Goal: Task Accomplishment & Management: Manage account settings

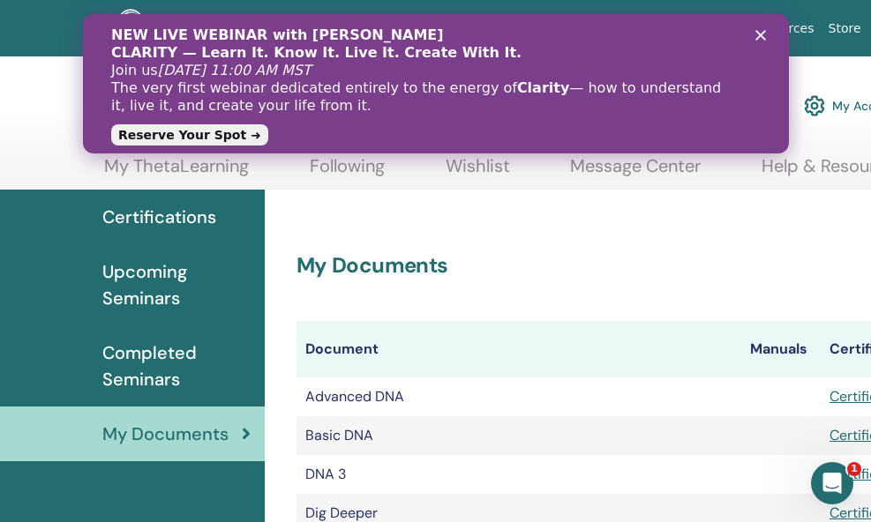
click at [756, 34] on icon "Close" at bounding box center [759, 35] width 11 height 11
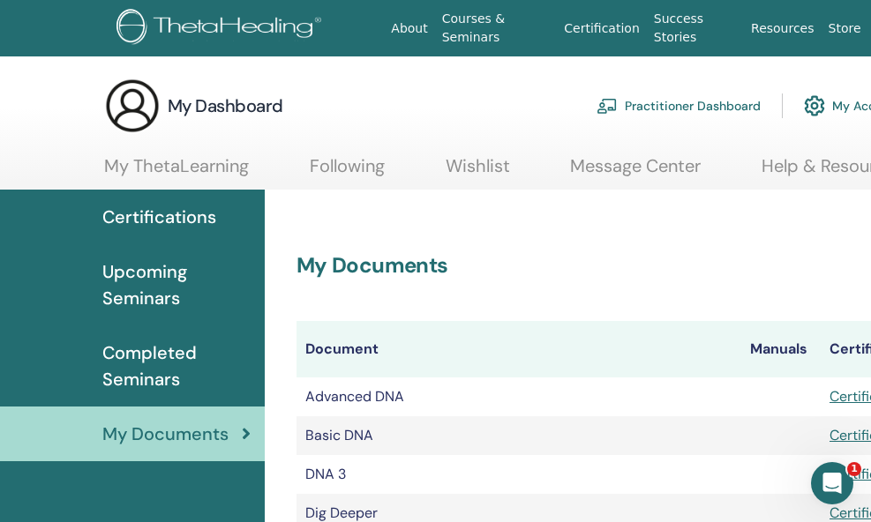
click at [177, 212] on span "Certifications" at bounding box center [159, 217] width 114 height 26
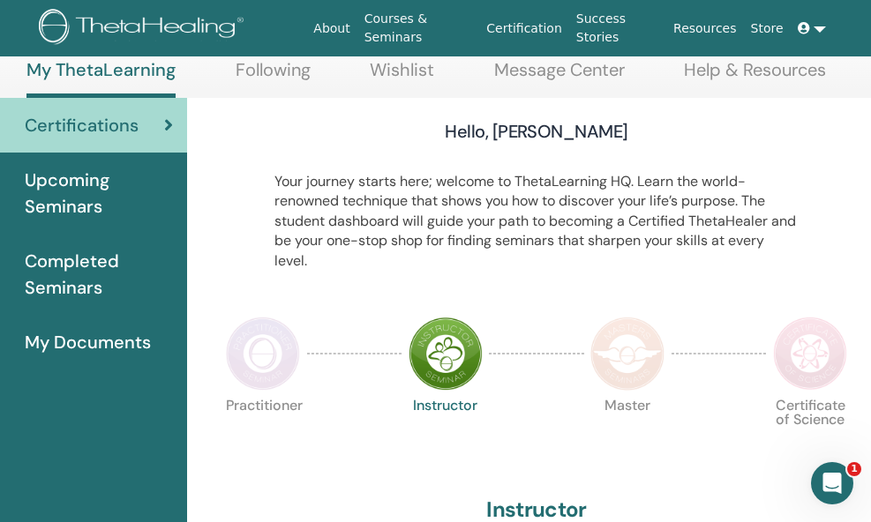
scroll to position [97, 78]
click at [632, 354] on img at bounding box center [627, 353] width 74 height 74
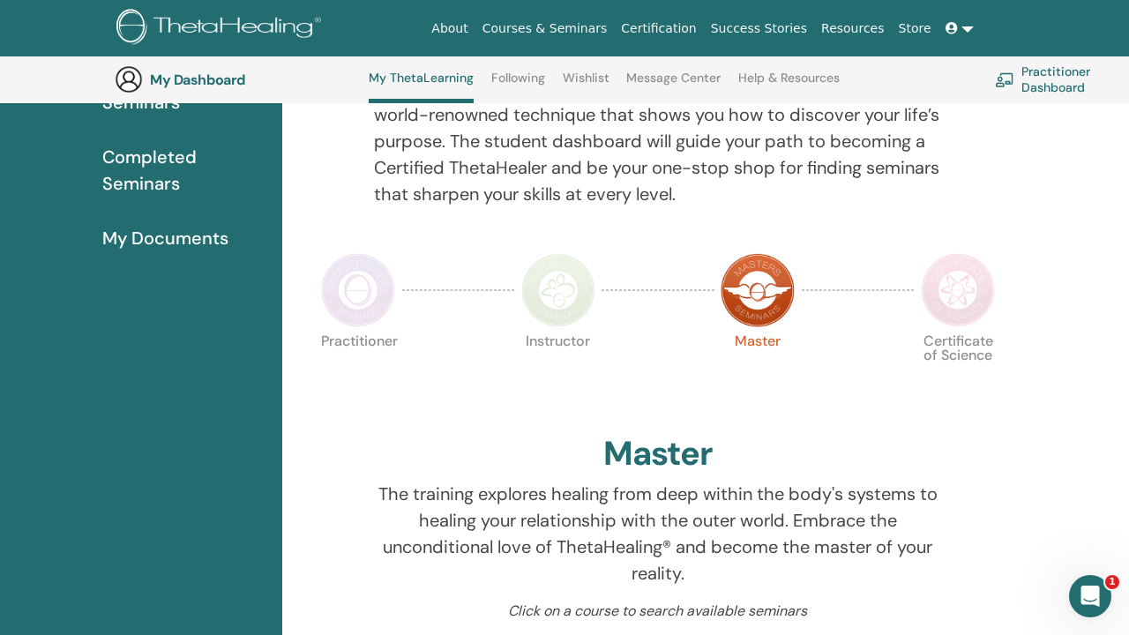
scroll to position [245, 0]
click at [870, 292] on img at bounding box center [958, 292] width 74 height 74
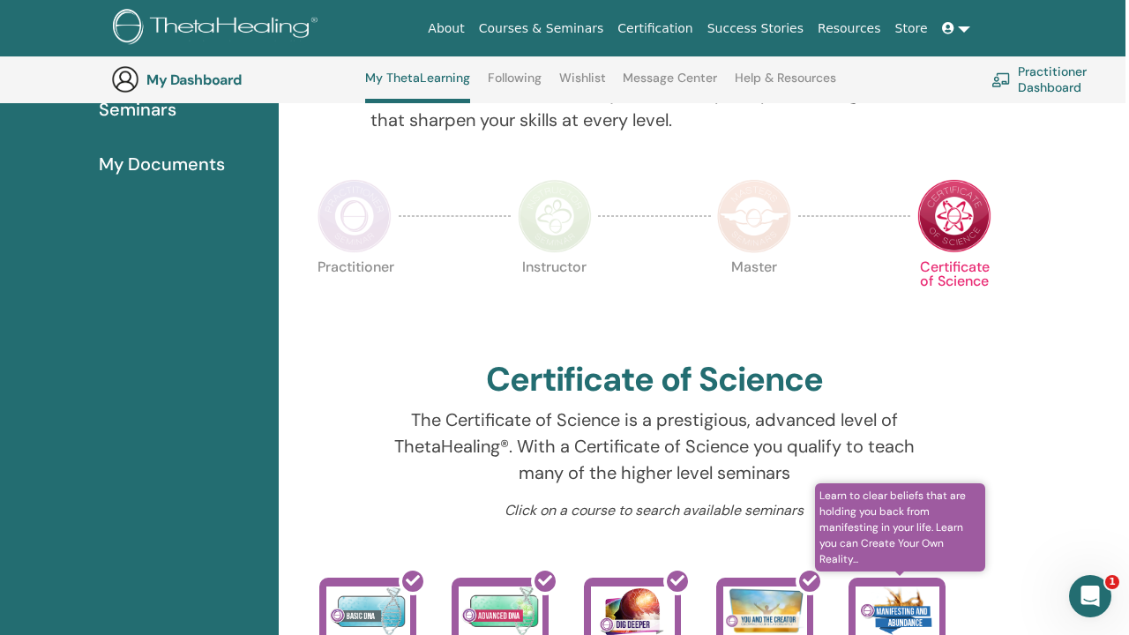
scroll to position [315, 5]
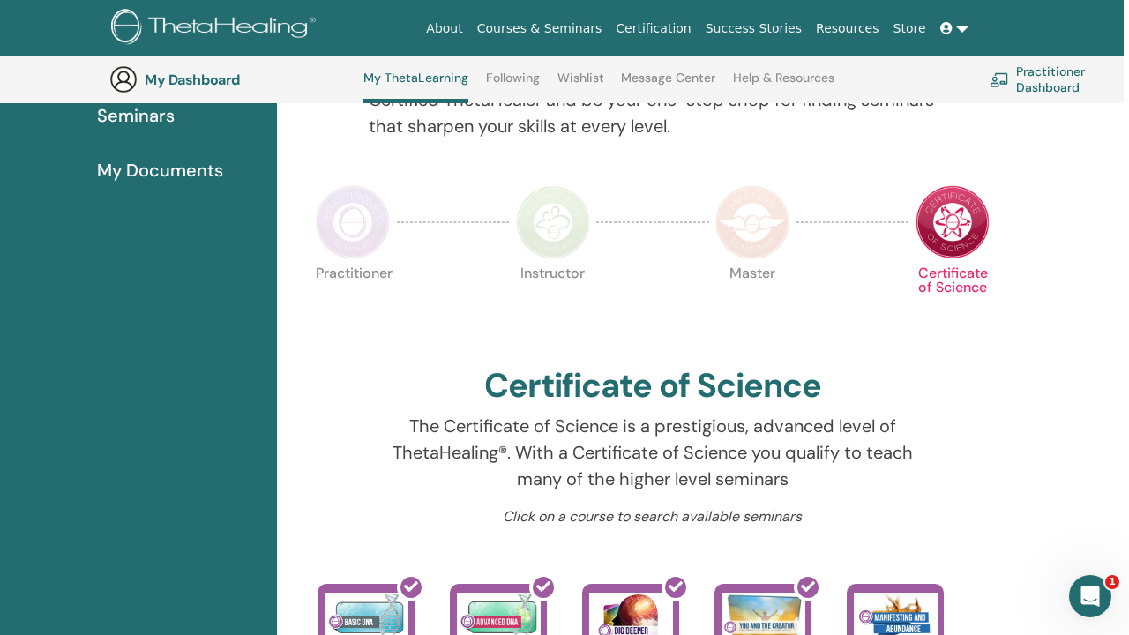
click at [744, 216] on img at bounding box center [752, 222] width 74 height 74
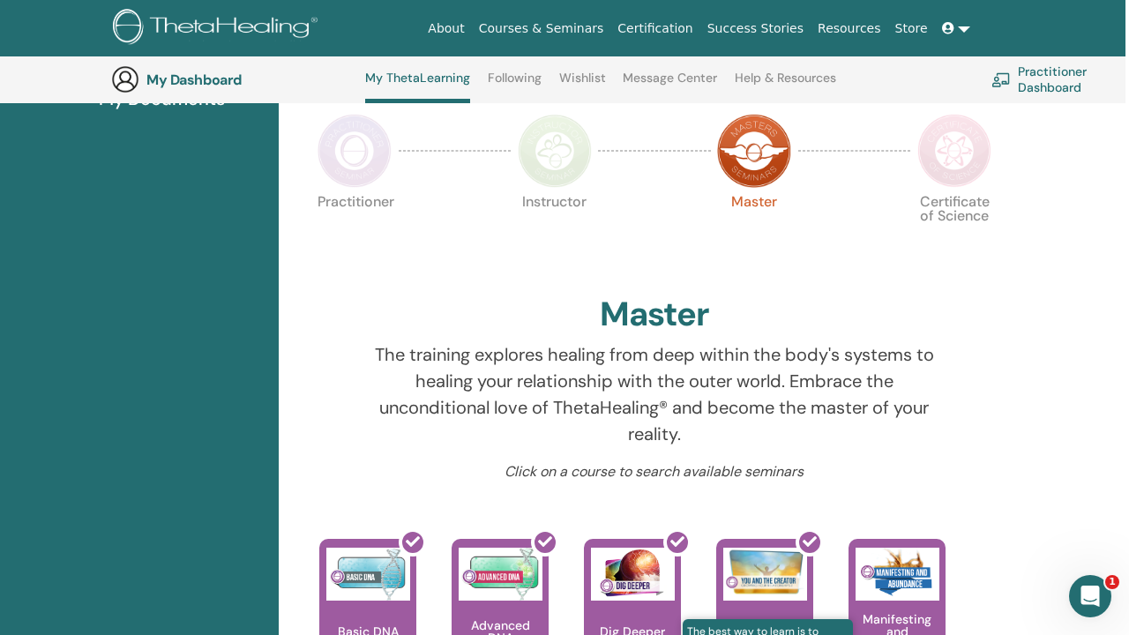
scroll to position [371, 4]
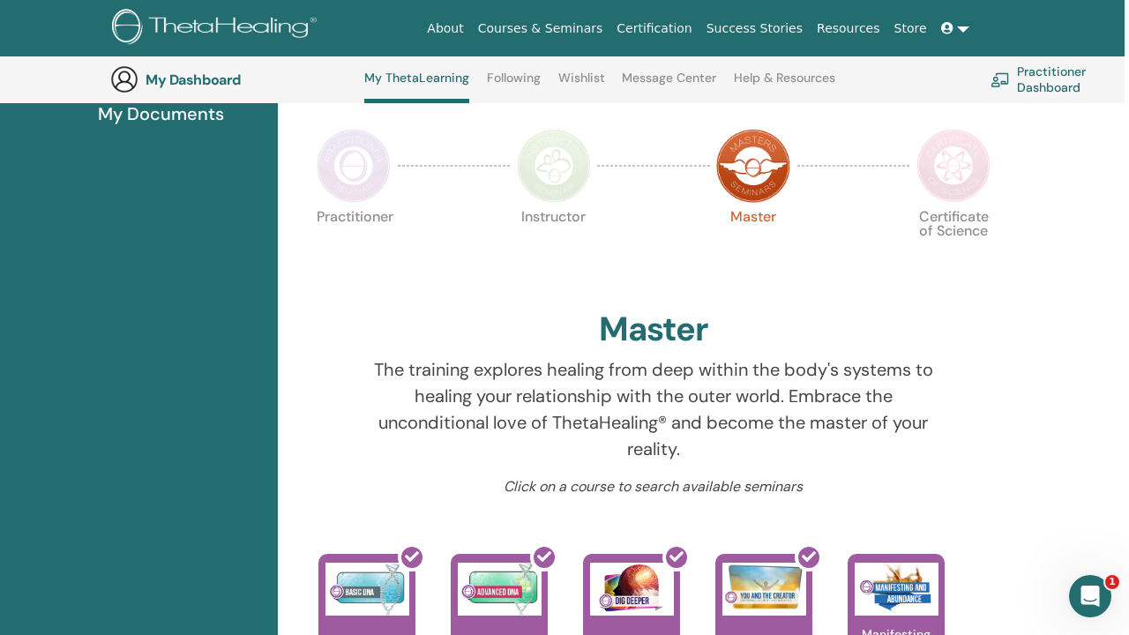
click at [957, 168] on img at bounding box center [953, 166] width 74 height 74
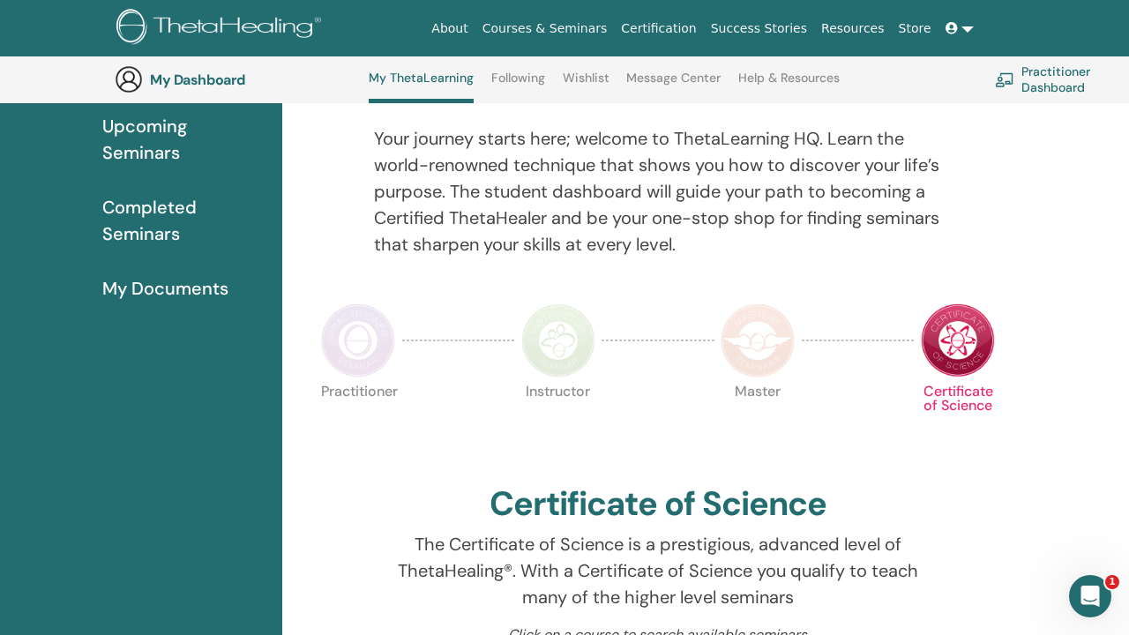
scroll to position [180, 0]
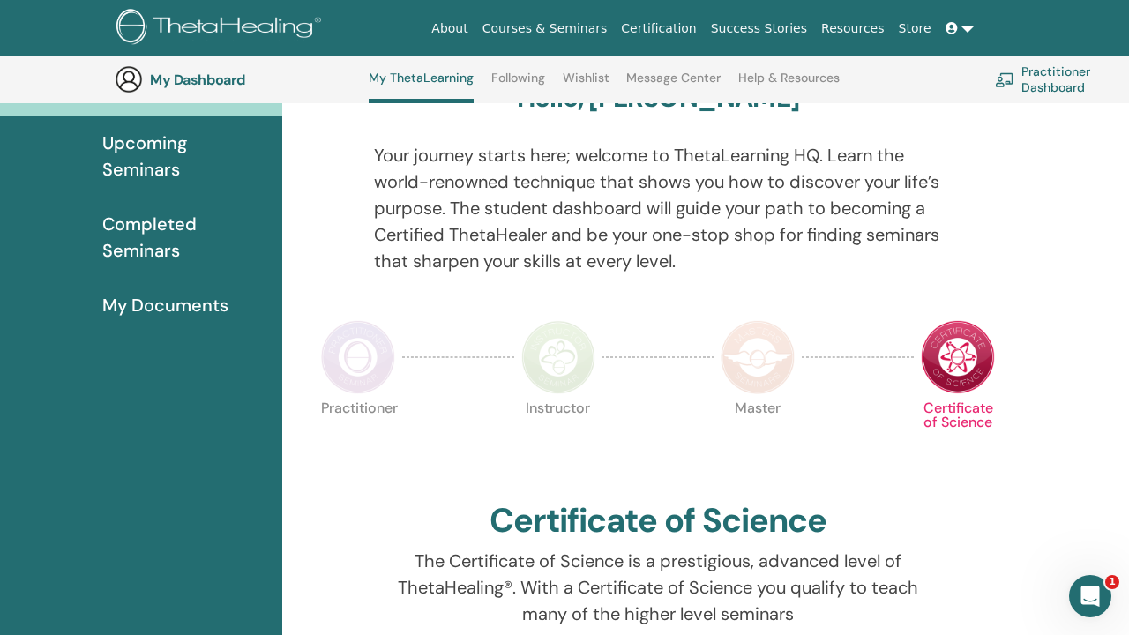
click at [547, 365] on img at bounding box center [558, 357] width 74 height 74
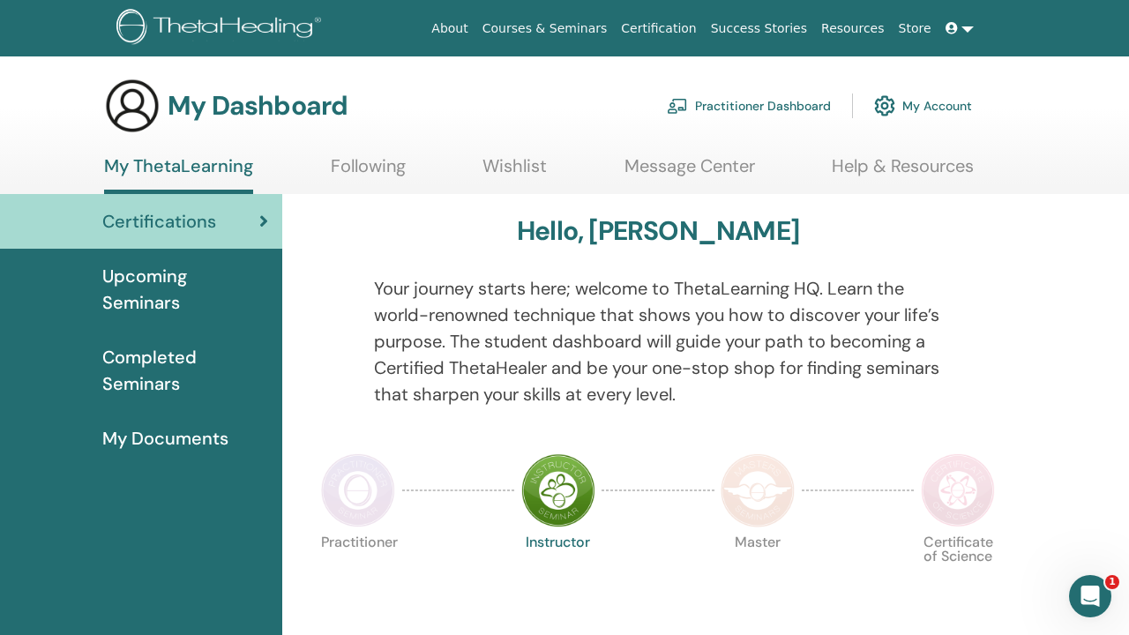
click at [744, 103] on link "Practitioner Dashboard" at bounding box center [749, 105] width 164 height 39
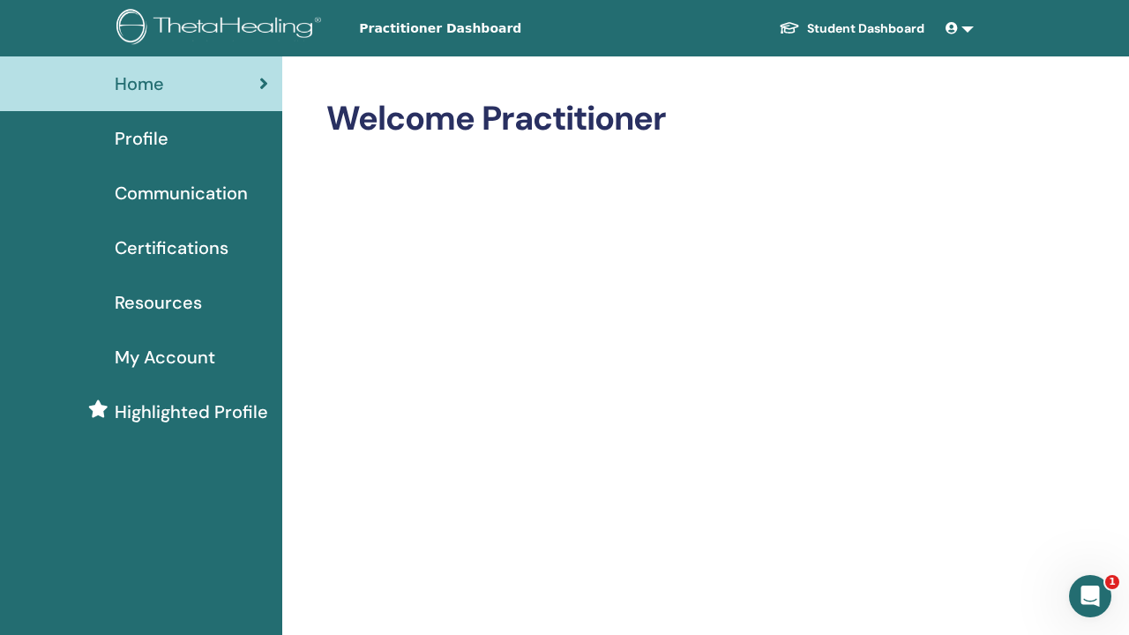
click at [198, 258] on span "Certifications" at bounding box center [172, 248] width 114 height 26
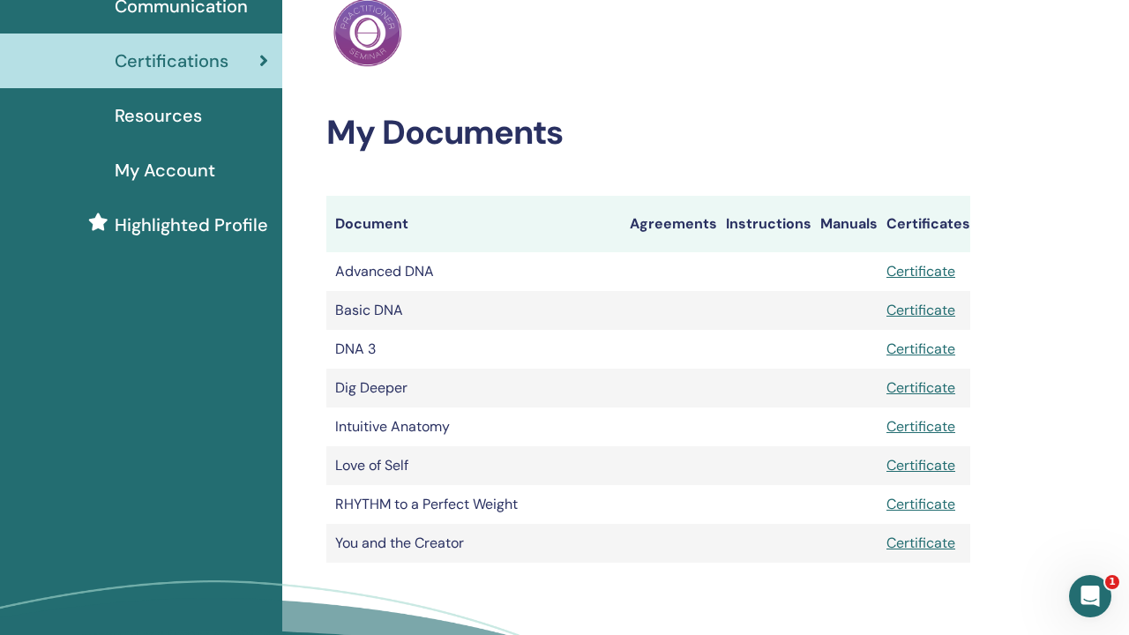
scroll to position [188, 0]
click at [160, 121] on span "Resources" at bounding box center [158, 114] width 87 height 26
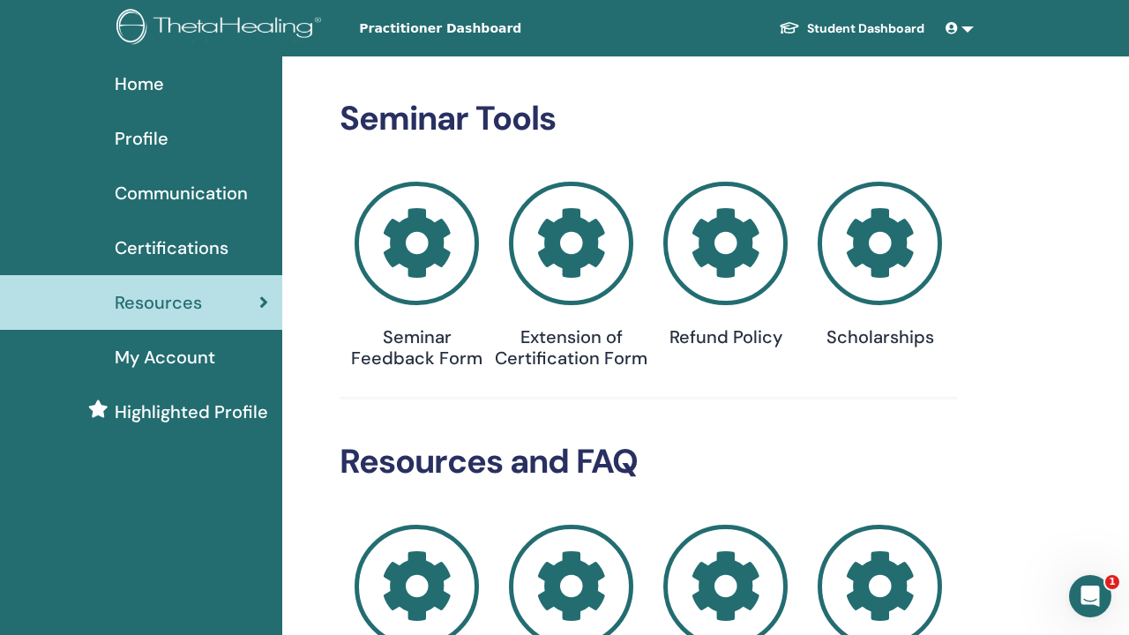
click at [191, 251] on span "Certifications" at bounding box center [172, 248] width 114 height 26
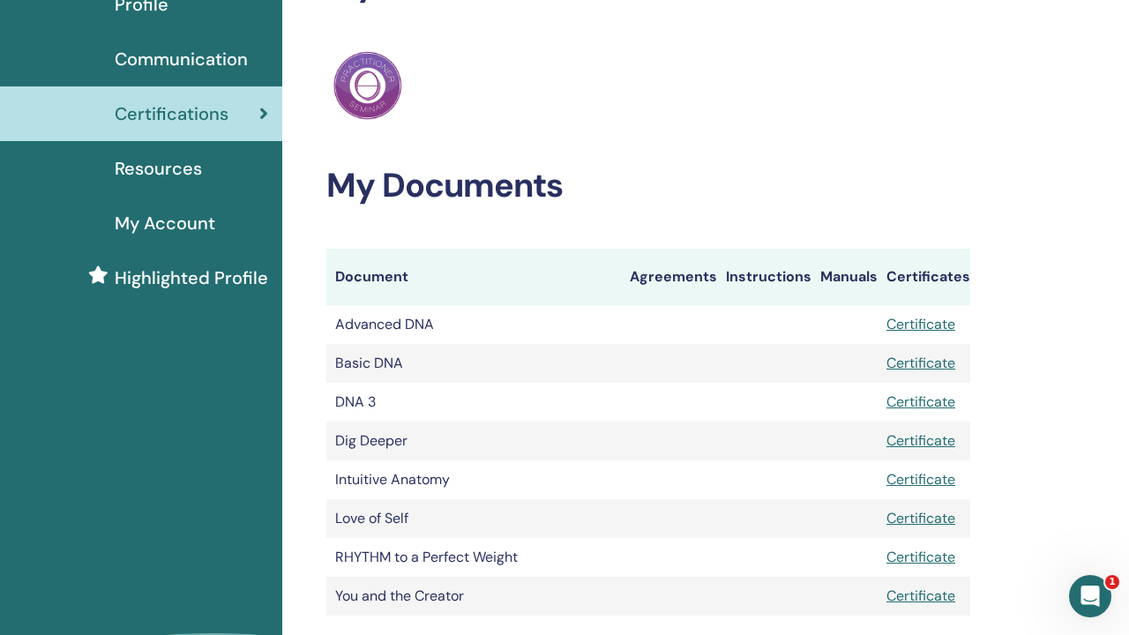
scroll to position [136, 0]
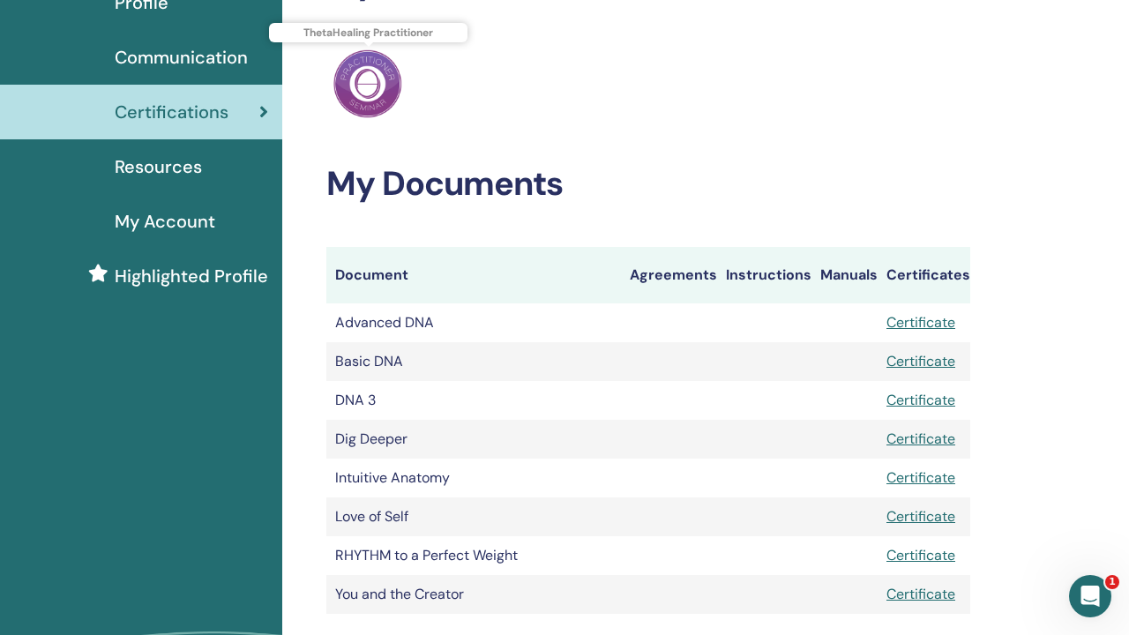
click at [361, 83] on img at bounding box center [367, 83] width 69 height 69
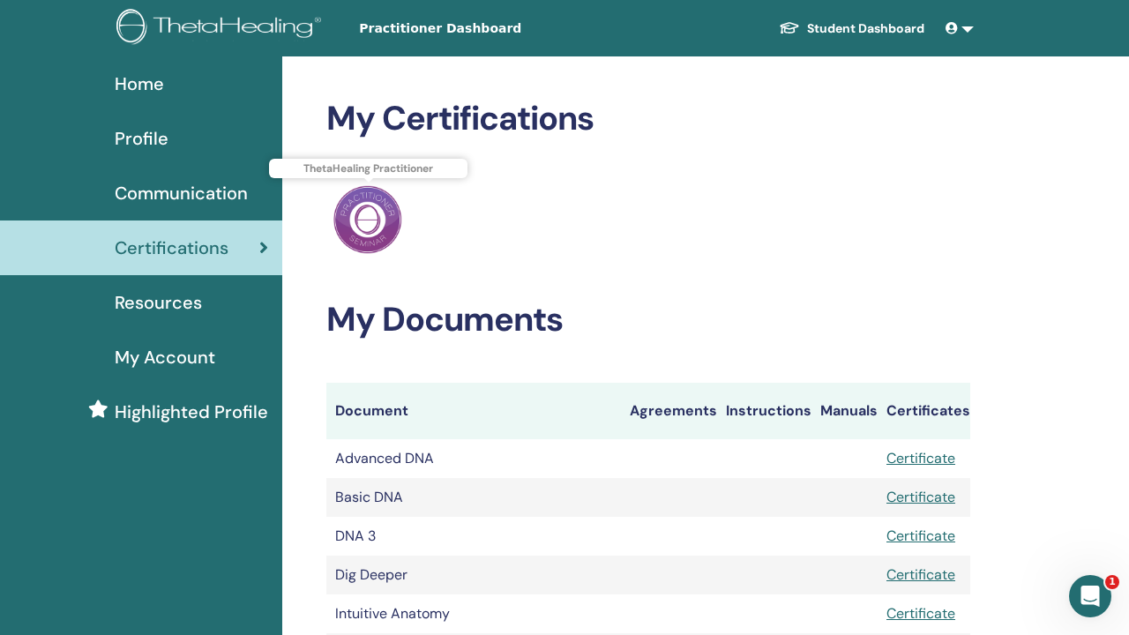
scroll to position [0, 0]
click at [163, 308] on span "Resources" at bounding box center [158, 302] width 87 height 26
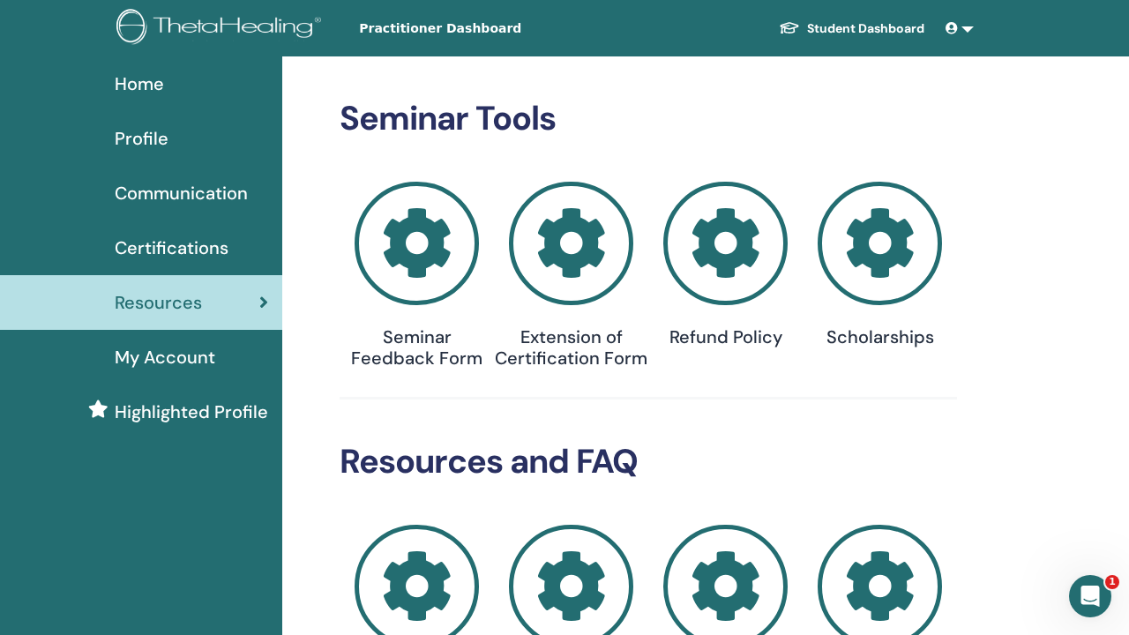
click at [147, 144] on span "Profile" at bounding box center [142, 138] width 54 height 26
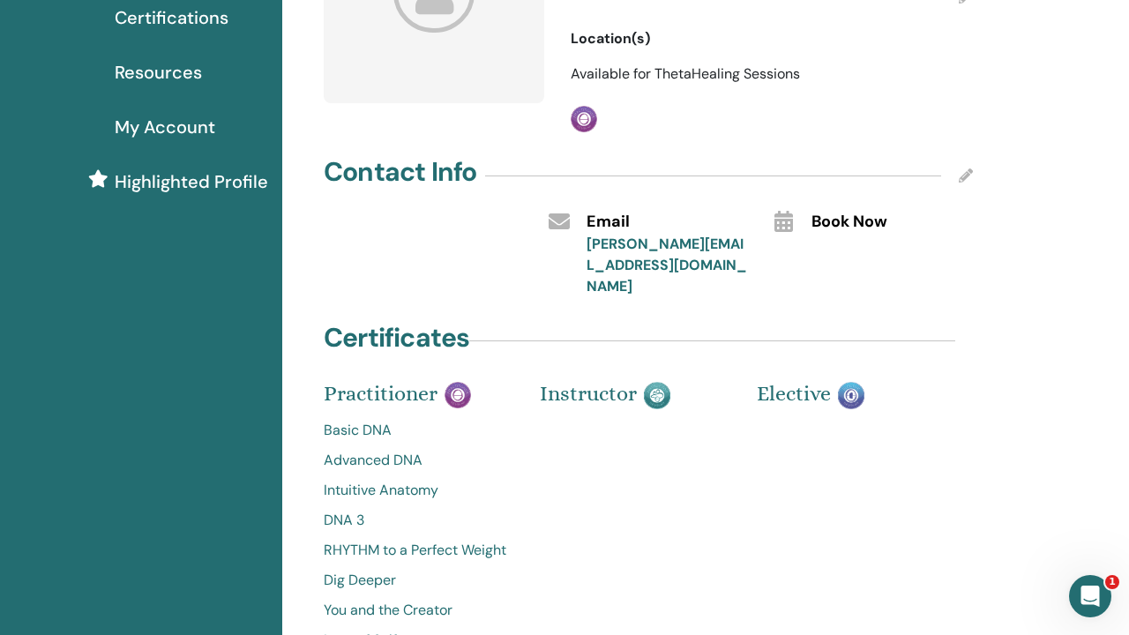
scroll to position [259, 0]
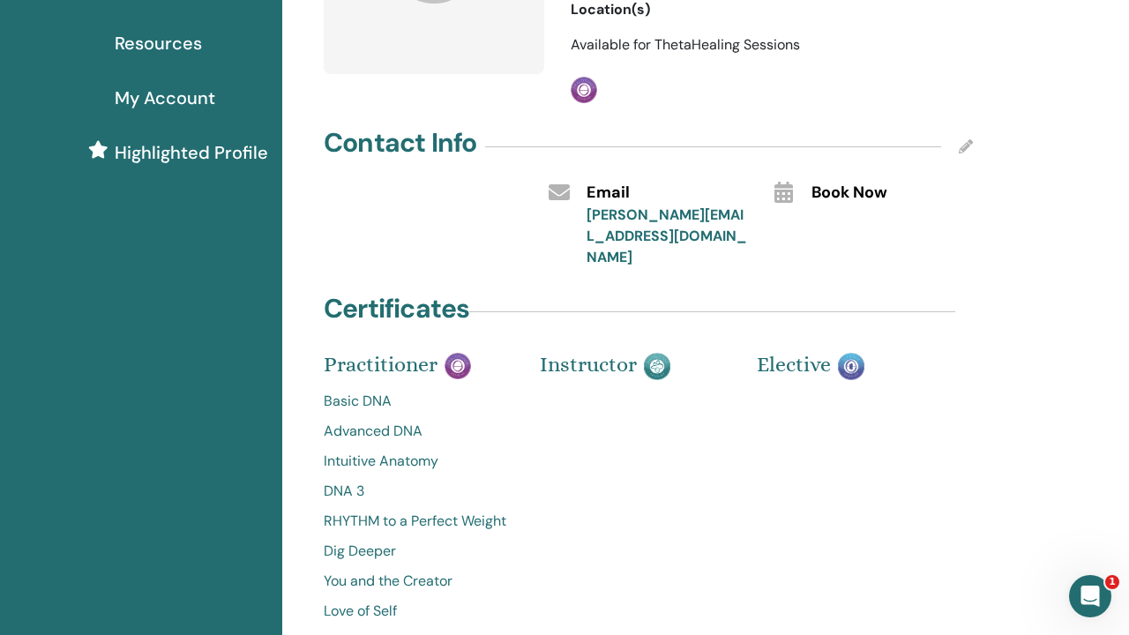
click at [860, 353] on img at bounding box center [851, 366] width 26 height 27
click at [857, 353] on img at bounding box center [851, 366] width 26 height 27
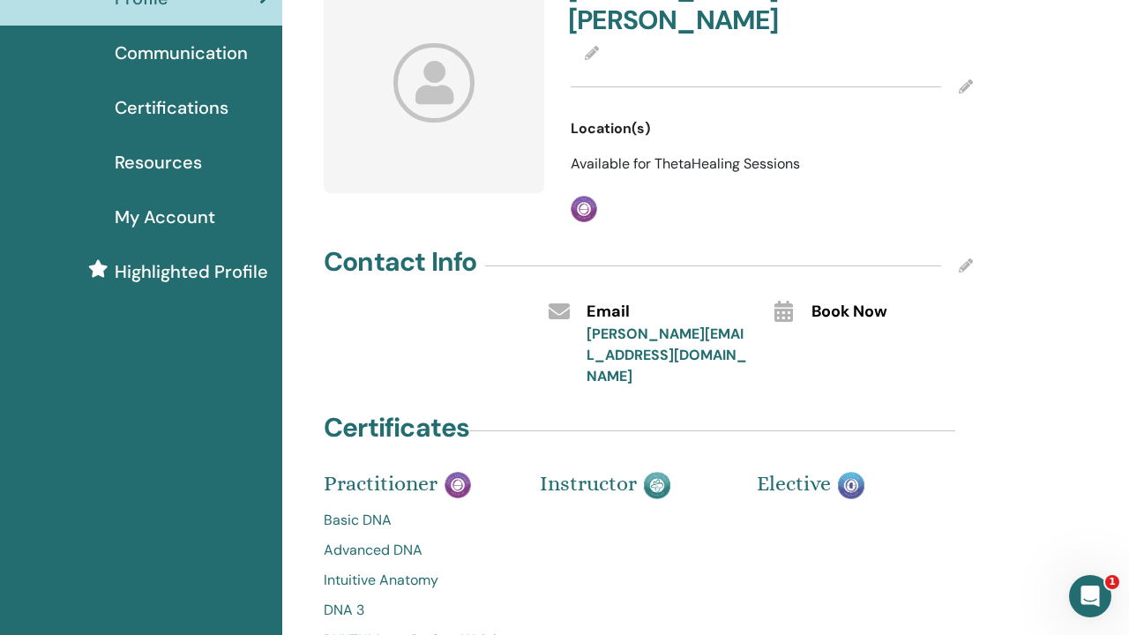
scroll to position [140, 0]
click at [218, 281] on span "Highlighted Profile" at bounding box center [191, 271] width 153 height 26
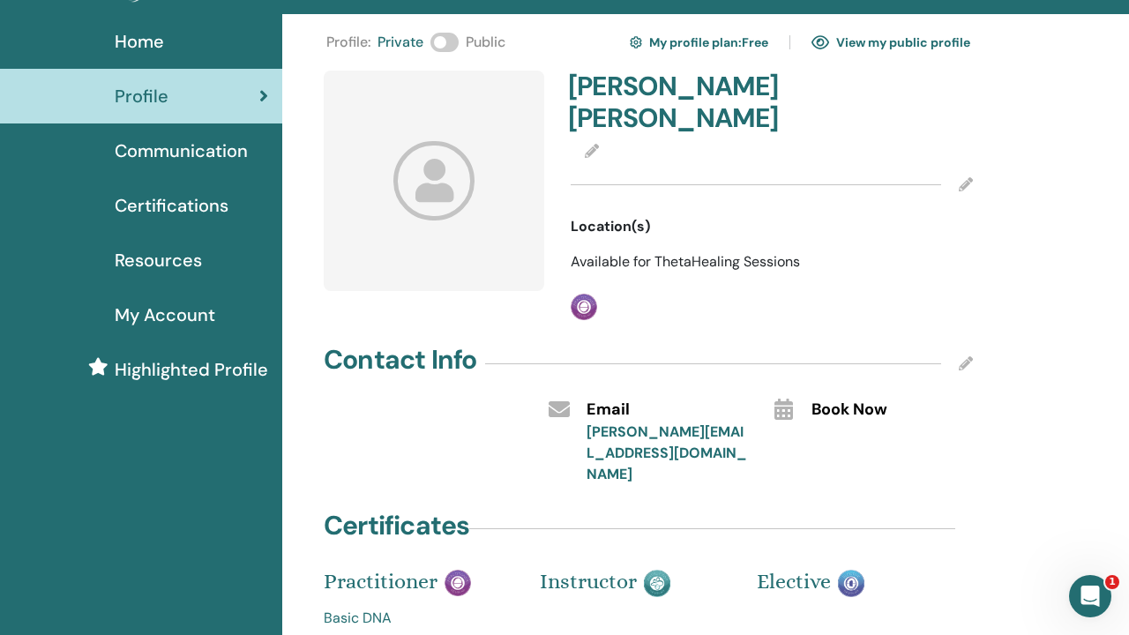
scroll to position [24, 0]
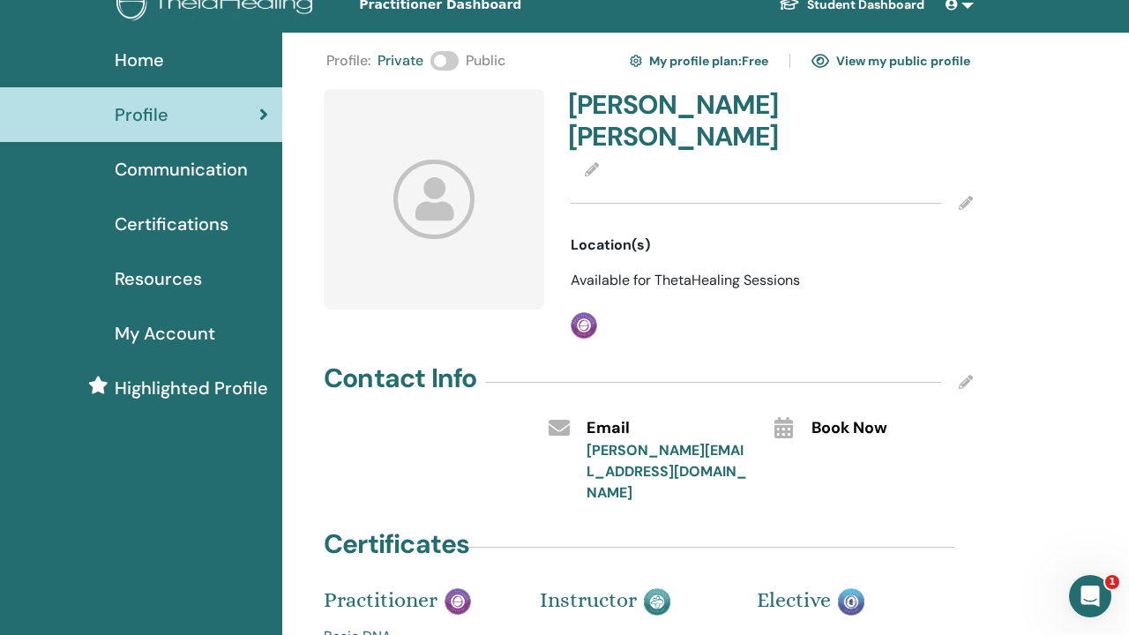
click at [593, 162] on icon at bounding box center [592, 169] width 14 height 14
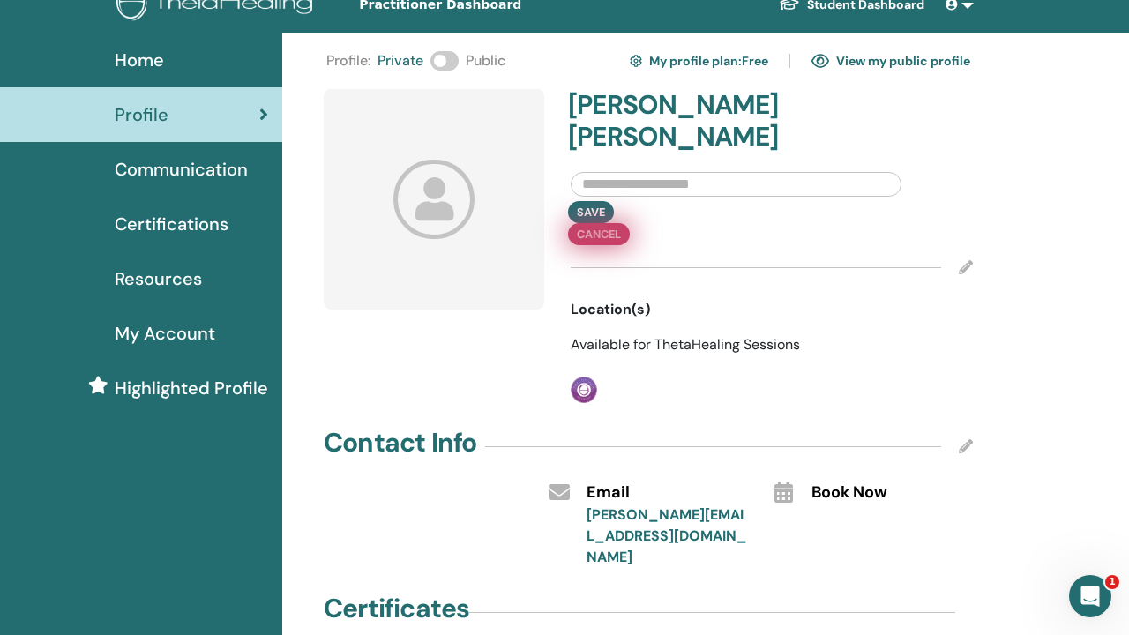
click at [648, 201] on div "Save Cancel" at bounding box center [771, 223] width 429 height 44
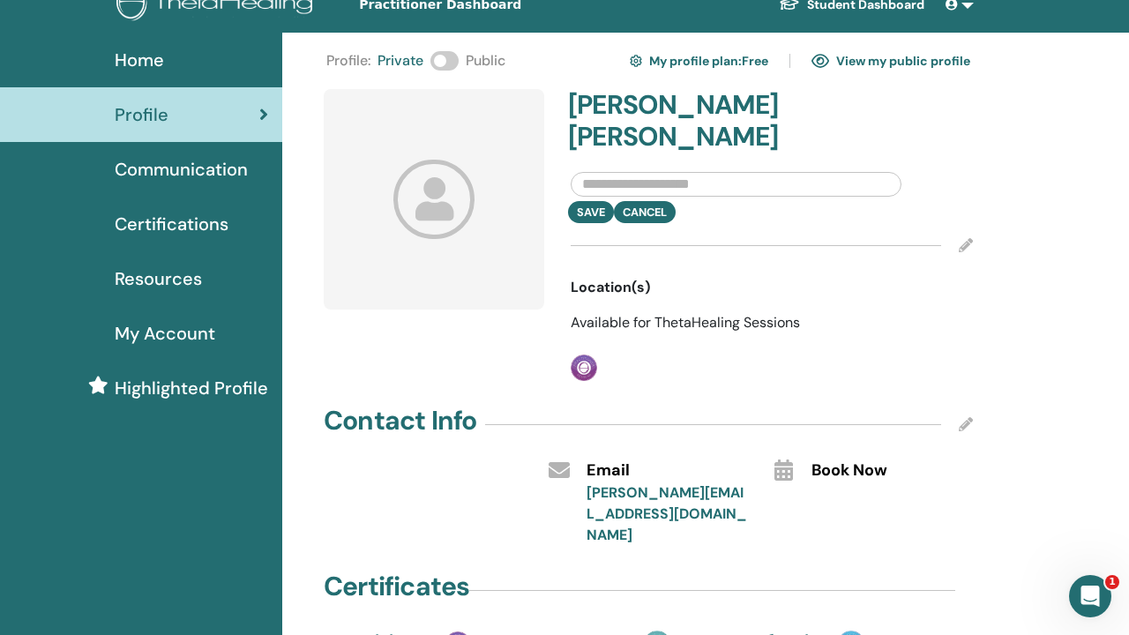
click at [968, 238] on icon at bounding box center [966, 245] width 14 height 14
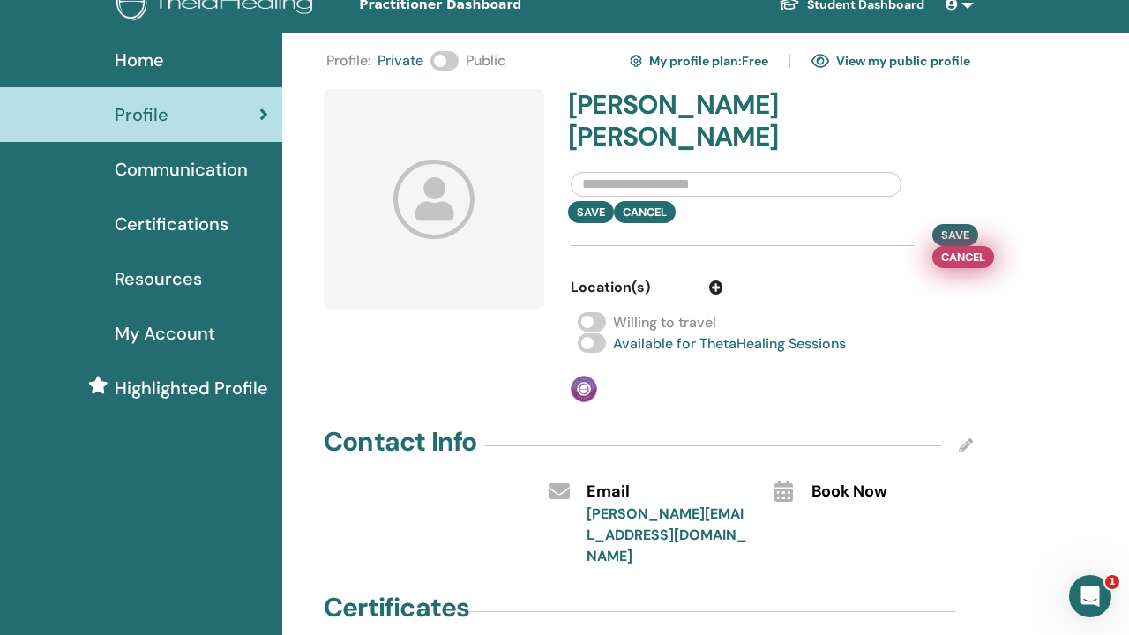
click at [950, 248] on span "Cancel" at bounding box center [963, 257] width 44 height 19
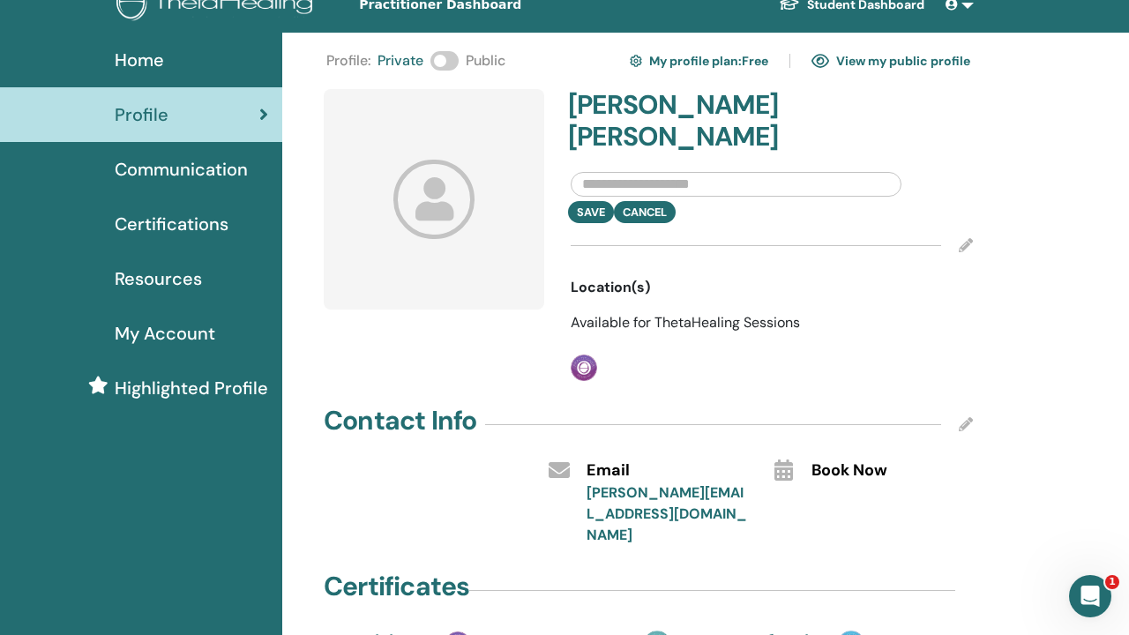
click at [870, 60] on link "View my public profile" at bounding box center [891, 61] width 159 height 28
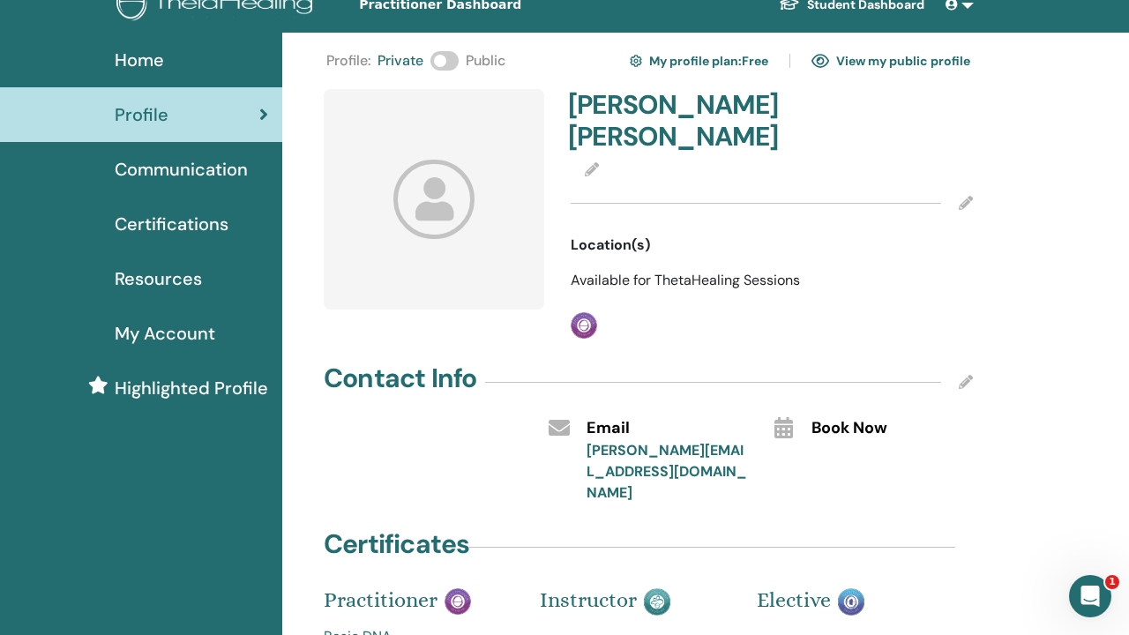
click at [591, 162] on icon at bounding box center [592, 169] width 14 height 14
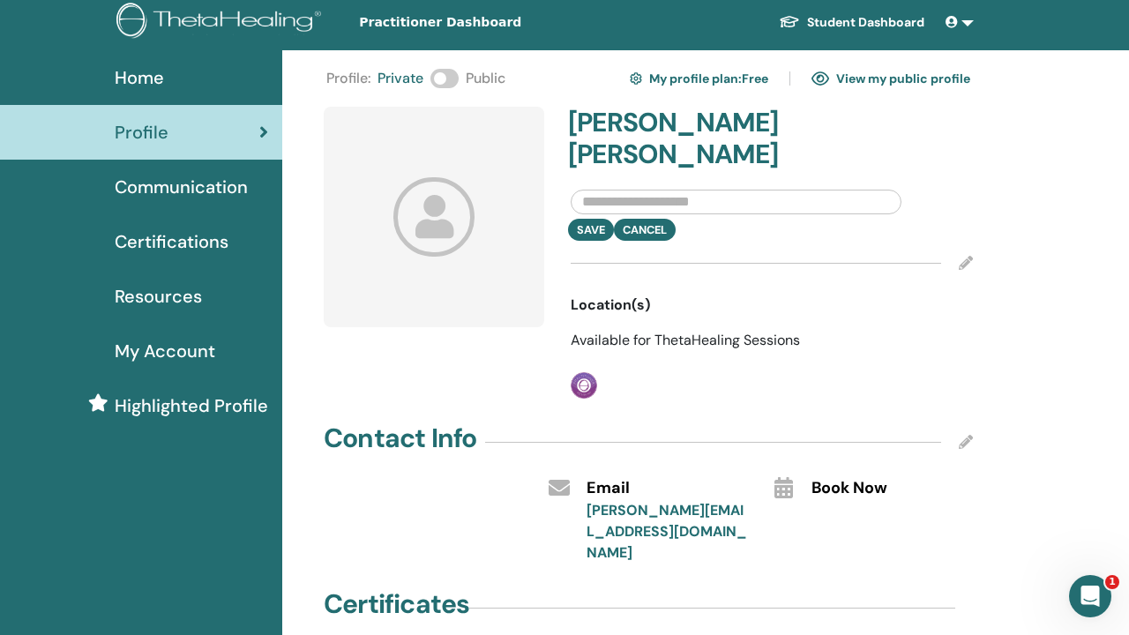
scroll to position [2, 0]
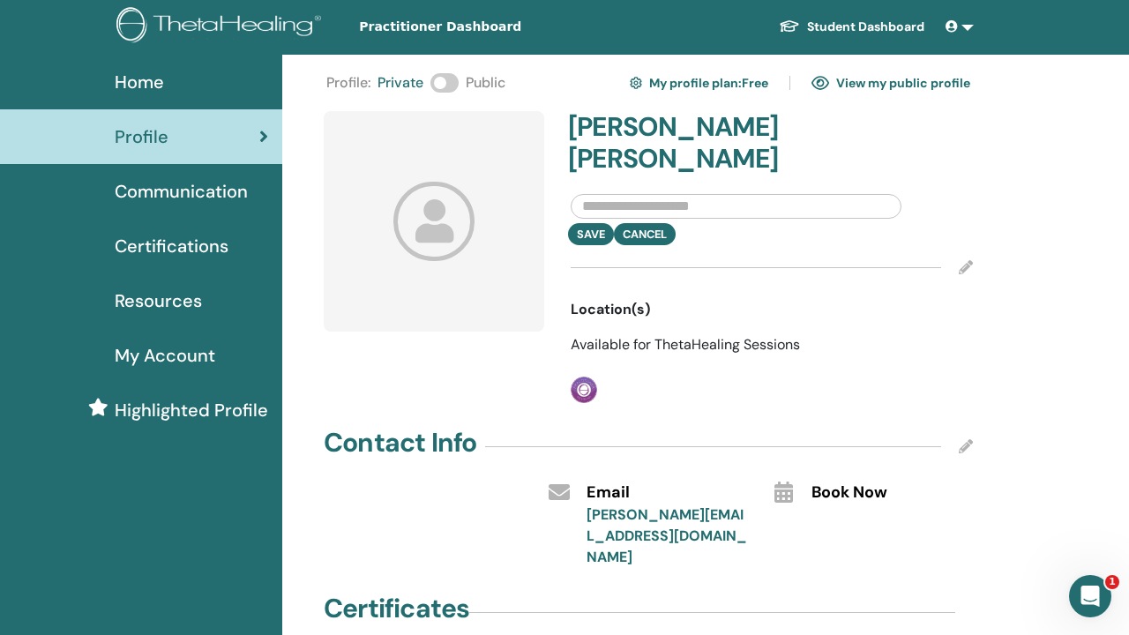
click at [976, 235] on div "Sandi Francis Save Cancel Location(s) Available for ThetaHealing Sessions Pract…" at bounding box center [771, 257] width 423 height 292
click at [968, 260] on icon at bounding box center [966, 267] width 14 height 14
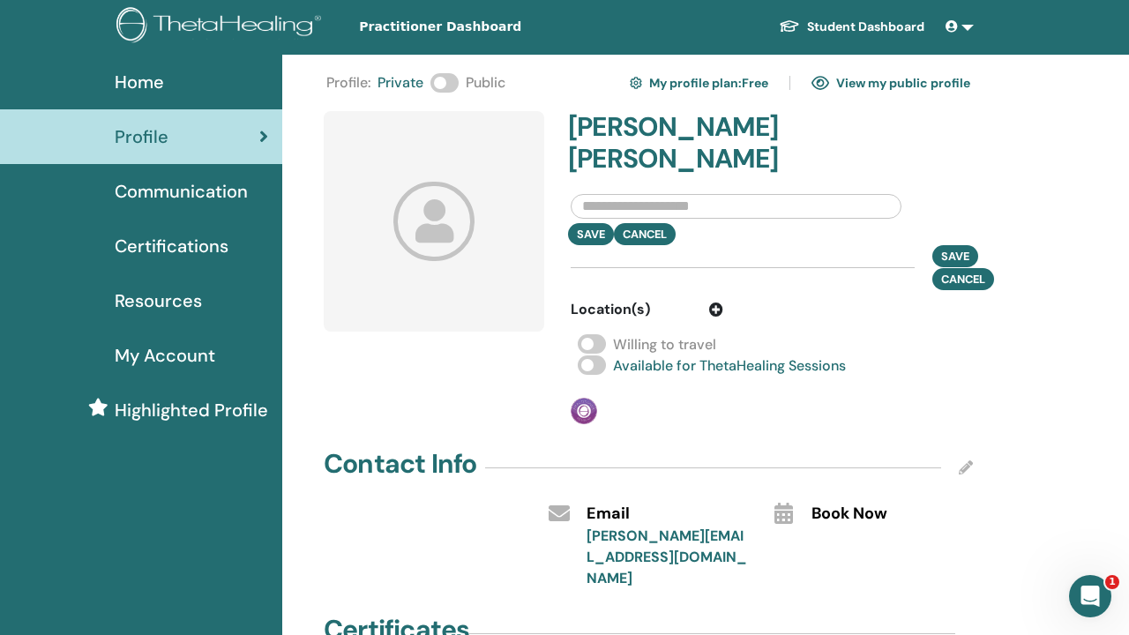
click at [452, 87] on span at bounding box center [444, 82] width 28 height 19
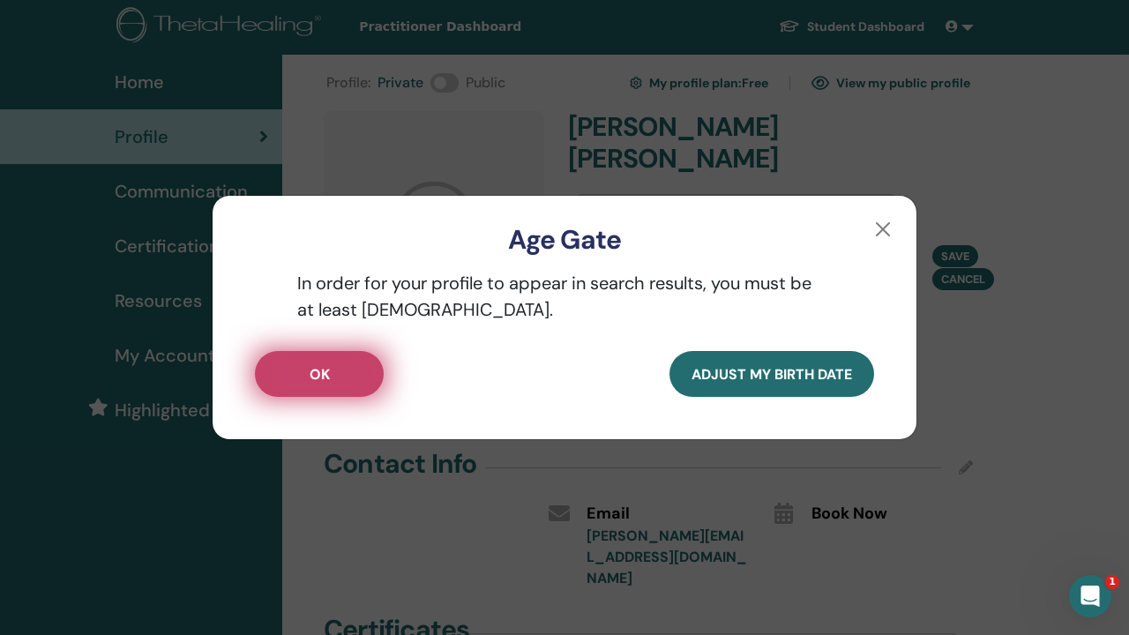
click at [340, 364] on button "OK" at bounding box center [319, 374] width 129 height 46
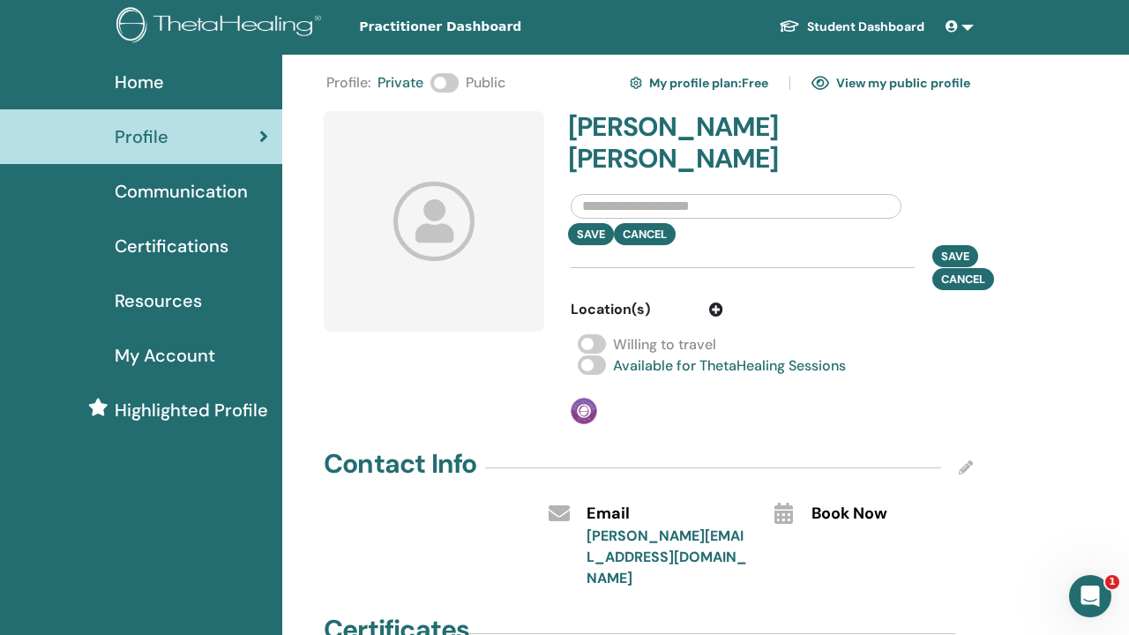
click at [603, 334] on span at bounding box center [592, 343] width 28 height 19
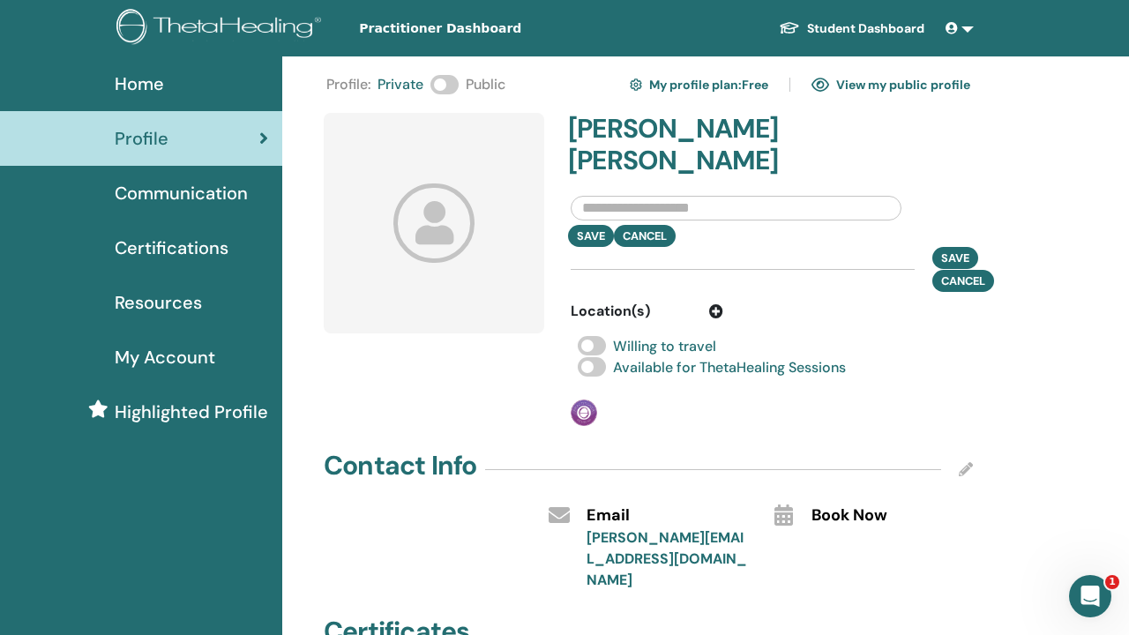
scroll to position [0, 0]
click at [616, 196] on input "text" at bounding box center [736, 208] width 331 height 25
click at [447, 86] on span at bounding box center [444, 84] width 28 height 19
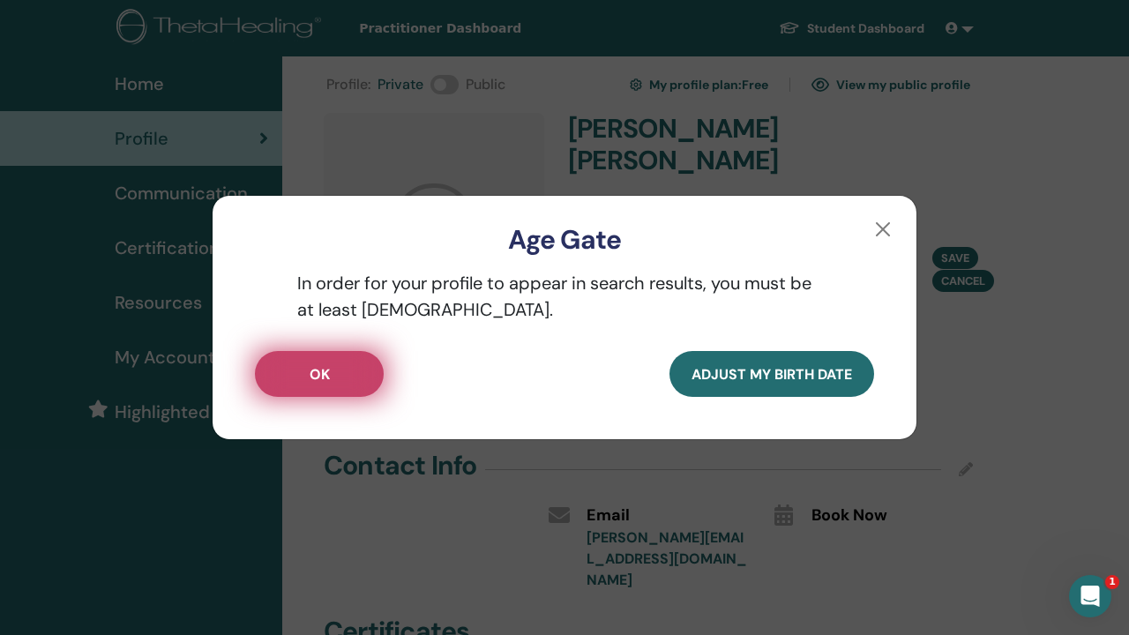
click at [342, 375] on button "OK" at bounding box center [319, 374] width 129 height 46
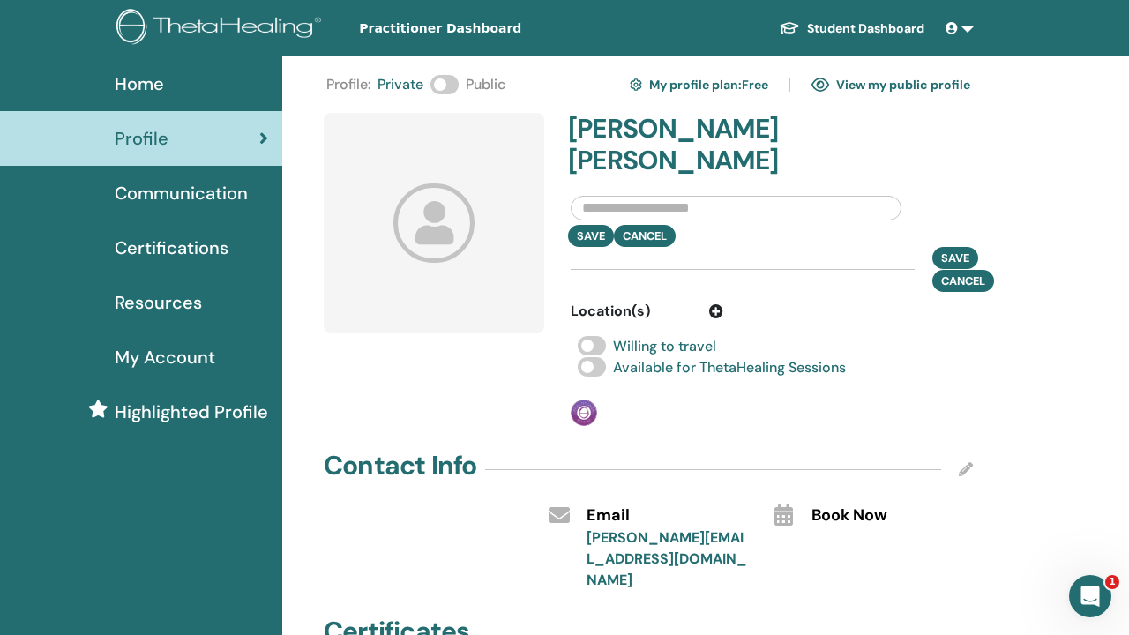
click at [443, 223] on icon at bounding box center [434, 222] width 82 height 79
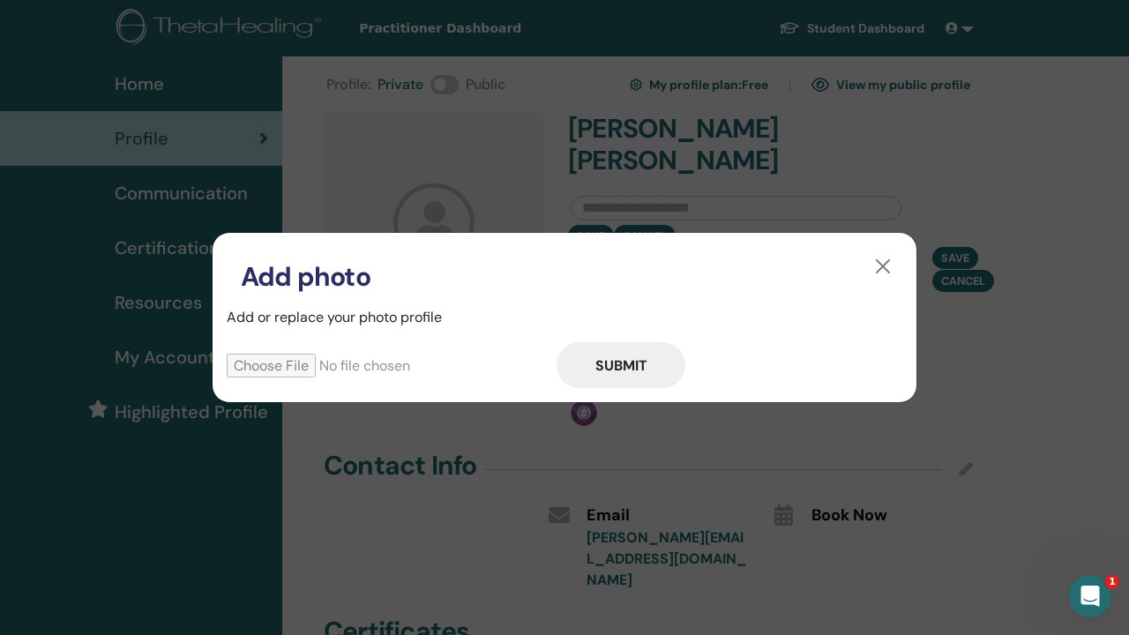
click at [290, 373] on input "file" at bounding box center [392, 366] width 330 height 24
type input "**********"
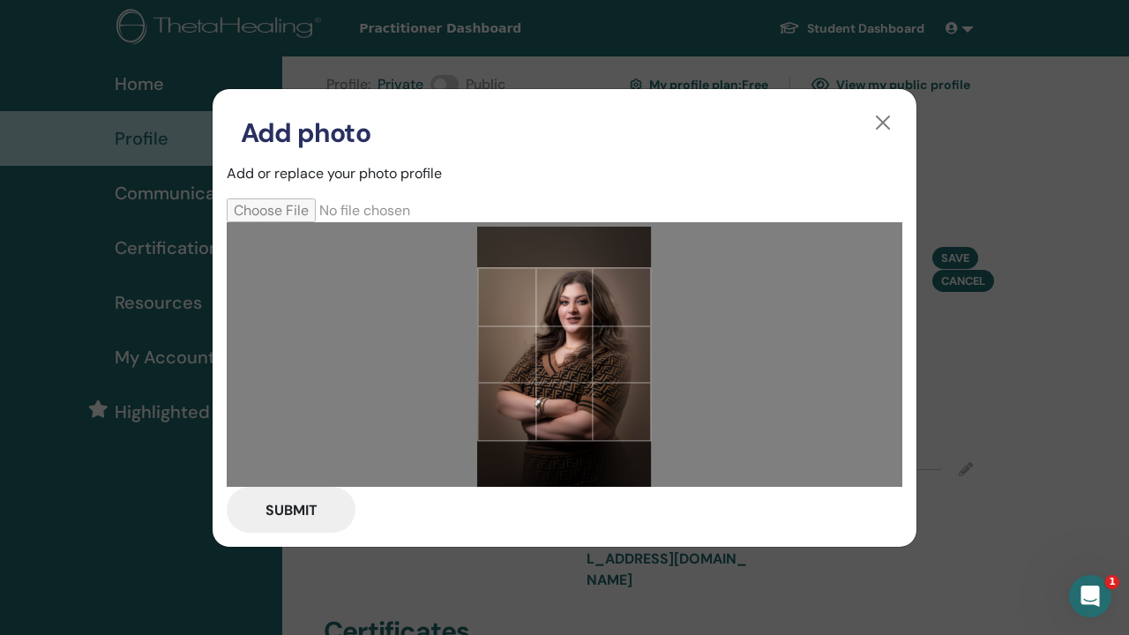
click at [642, 402] on div at bounding box center [564, 354] width 174 height 174
click at [322, 502] on button "Submit" at bounding box center [291, 510] width 129 height 46
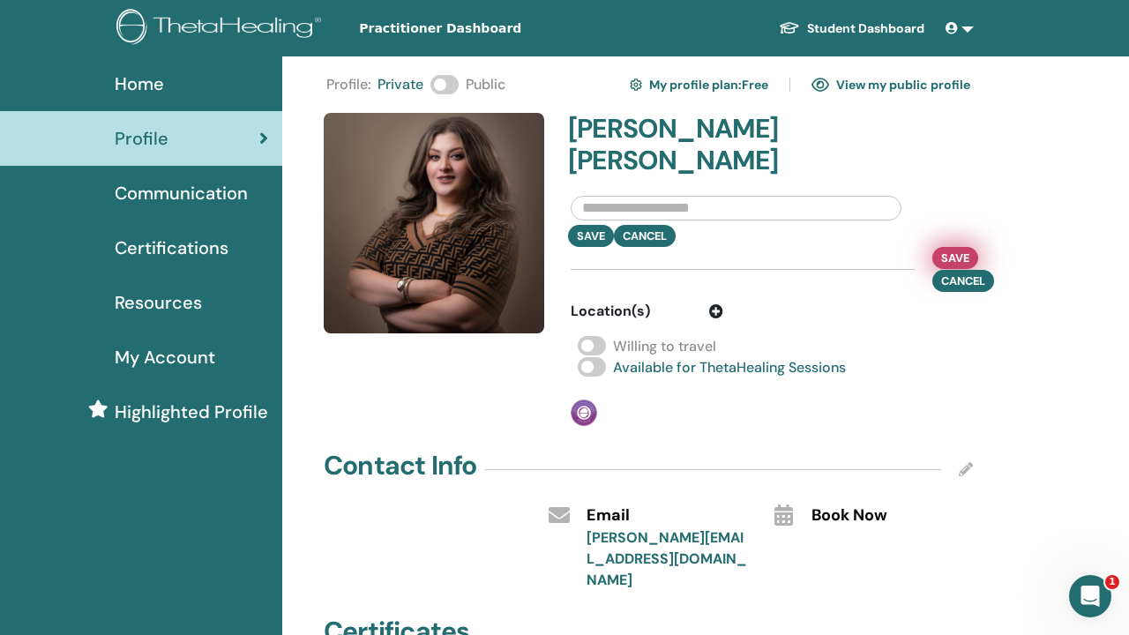
click at [955, 249] on span "Save" at bounding box center [955, 258] width 28 height 19
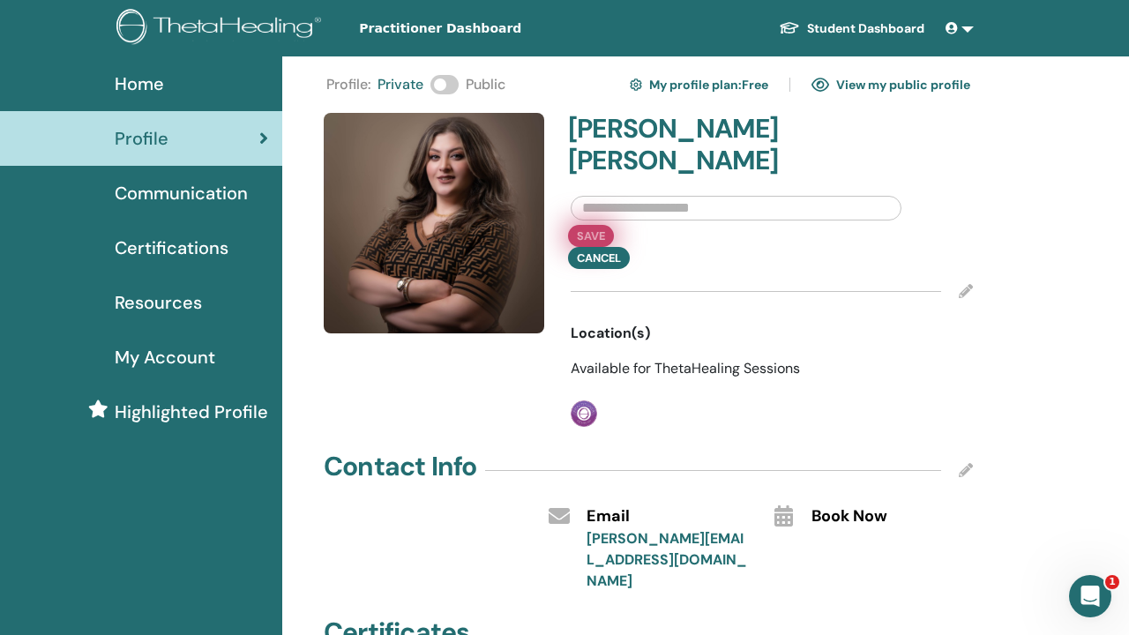
click at [602, 225] on button "Save" at bounding box center [591, 236] width 46 height 22
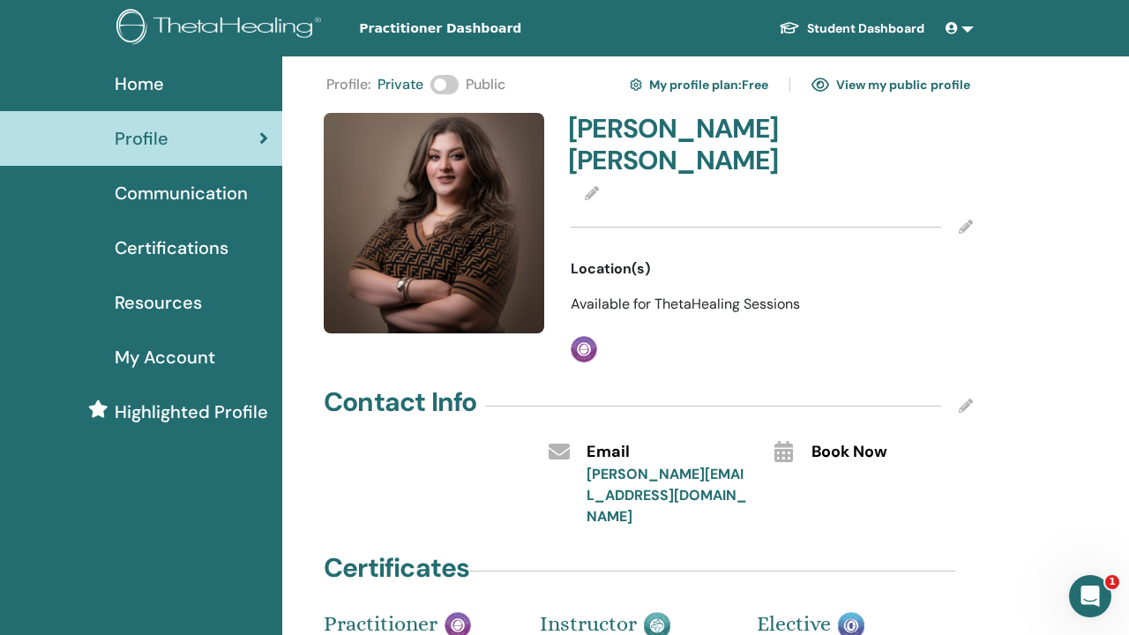
click at [966, 220] on icon at bounding box center [966, 227] width 14 height 14
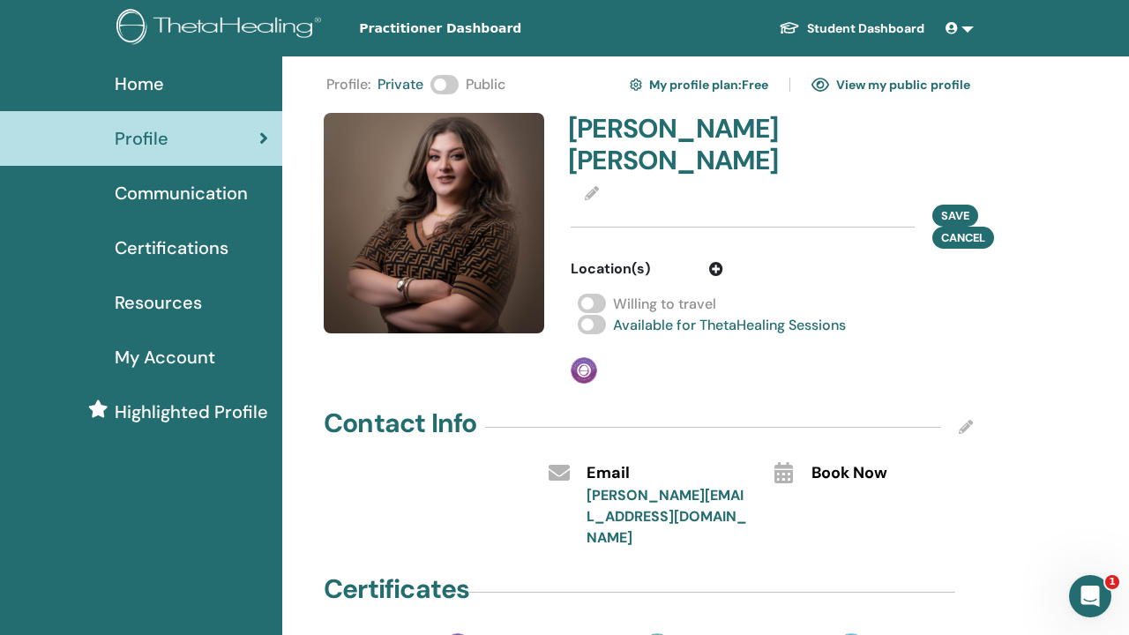
click at [597, 294] on span at bounding box center [592, 303] width 28 height 19
click at [965, 206] on span "Save" at bounding box center [955, 215] width 28 height 19
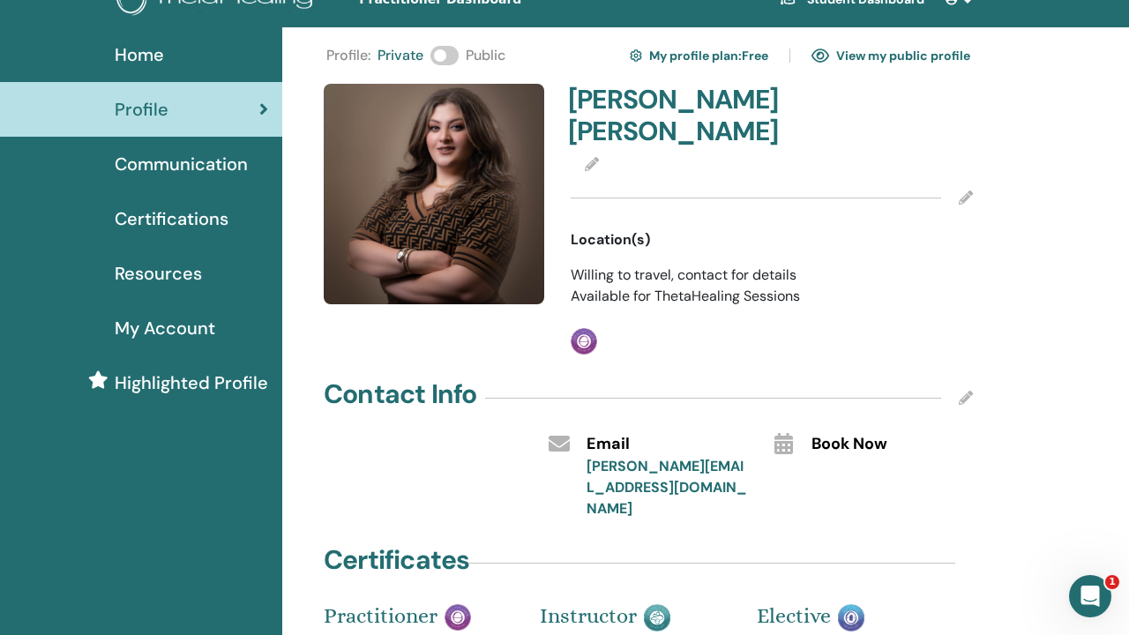
scroll to position [21, 0]
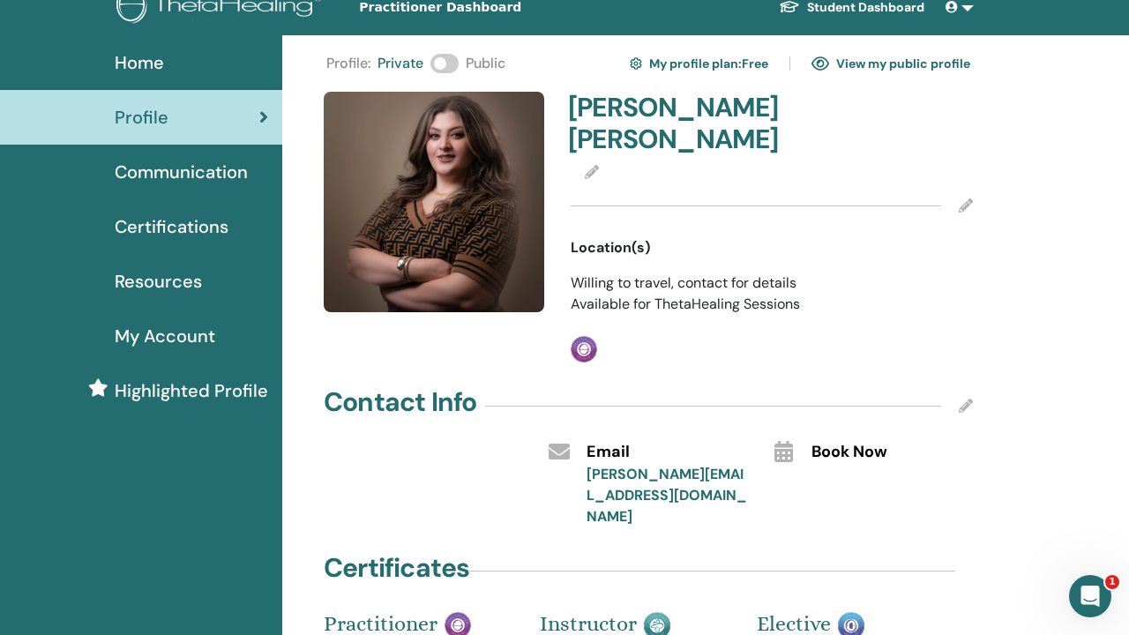
click at [961, 399] on icon at bounding box center [966, 406] width 14 height 14
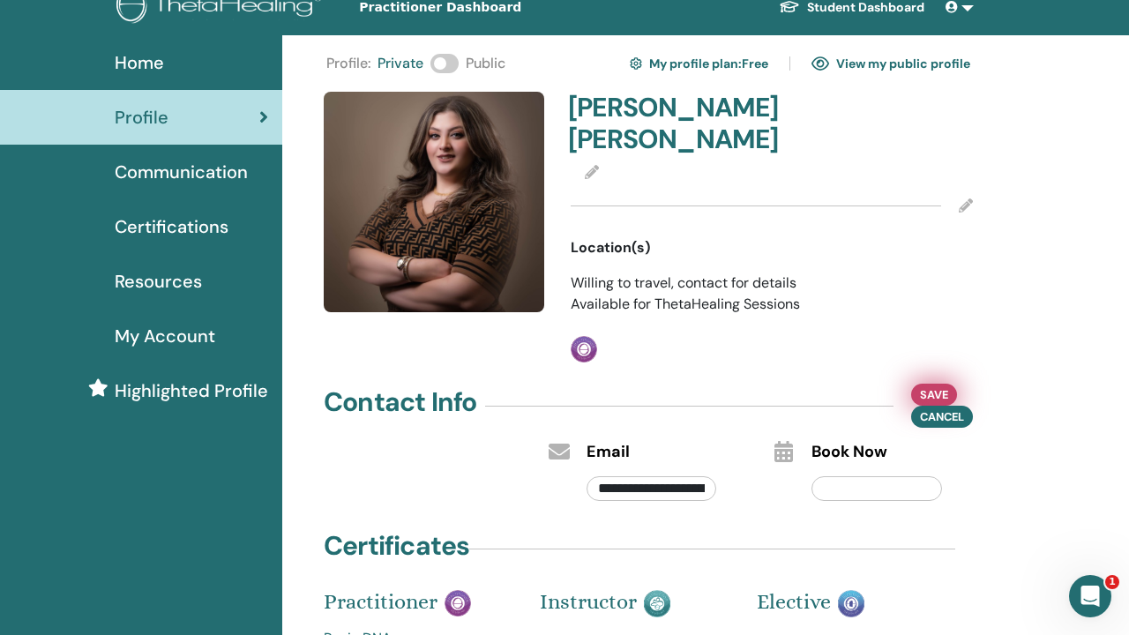
click at [941, 385] on span "Save" at bounding box center [934, 394] width 28 height 19
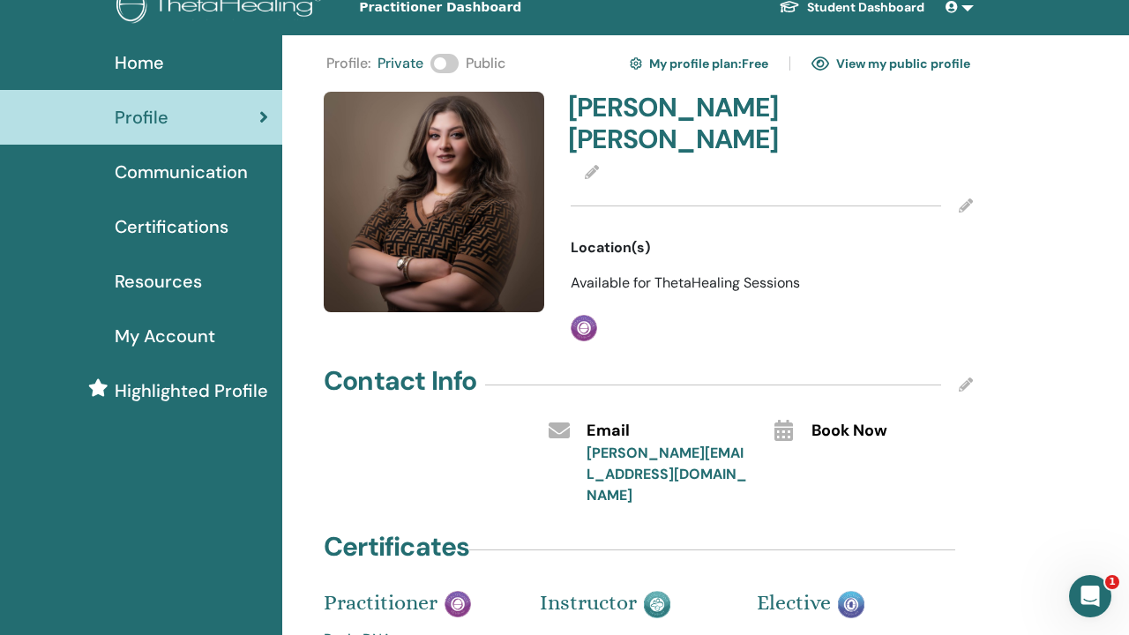
click at [443, 64] on span at bounding box center [444, 63] width 28 height 19
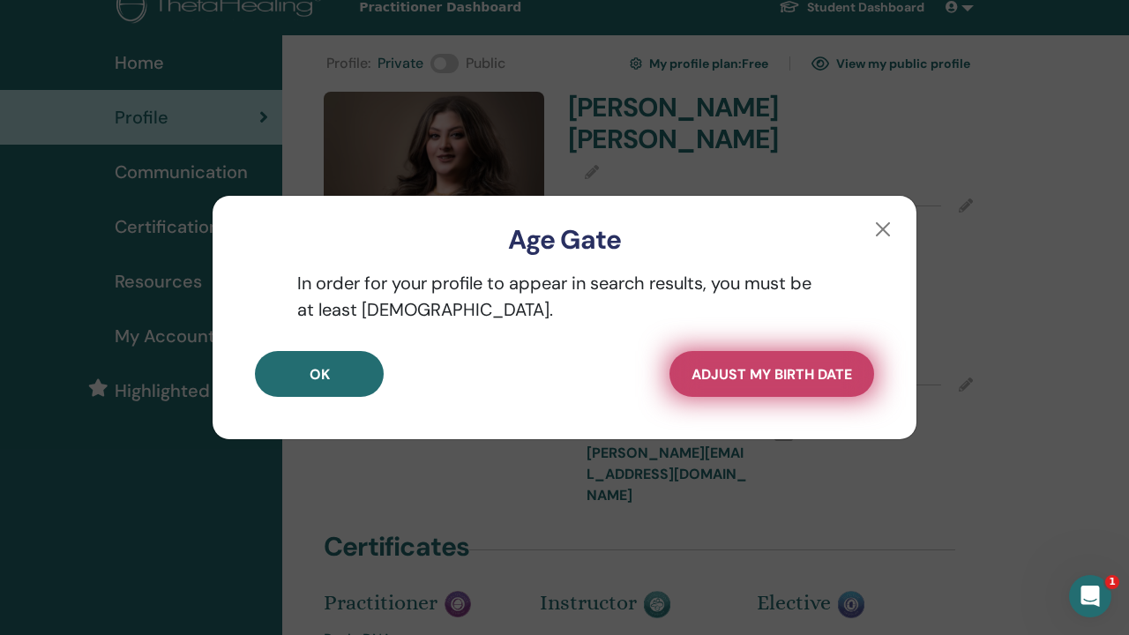
click at [759, 376] on span "Adjust my Birth Date" at bounding box center [772, 374] width 161 height 19
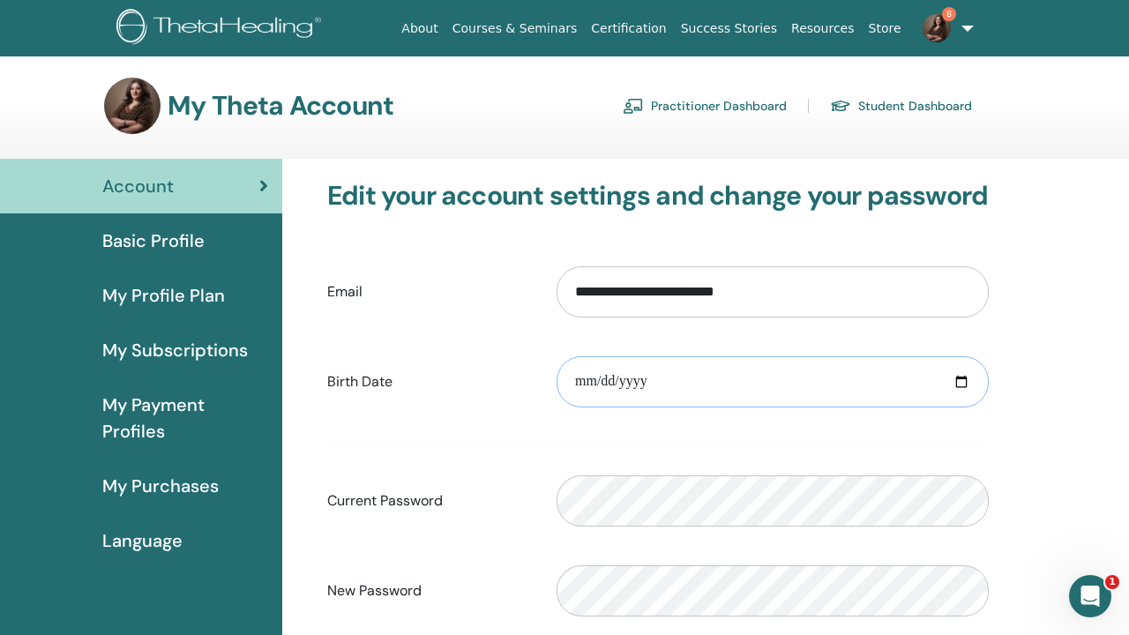
click at [592, 381] on input "date" at bounding box center [773, 381] width 432 height 51
click at [634, 385] on input "**********" at bounding box center [773, 381] width 432 height 51
click at [589, 382] on input "**********" at bounding box center [773, 381] width 432 height 51
click at [633, 381] on input "**********" at bounding box center [773, 381] width 432 height 51
click at [633, 383] on input "**********" at bounding box center [773, 381] width 432 height 51
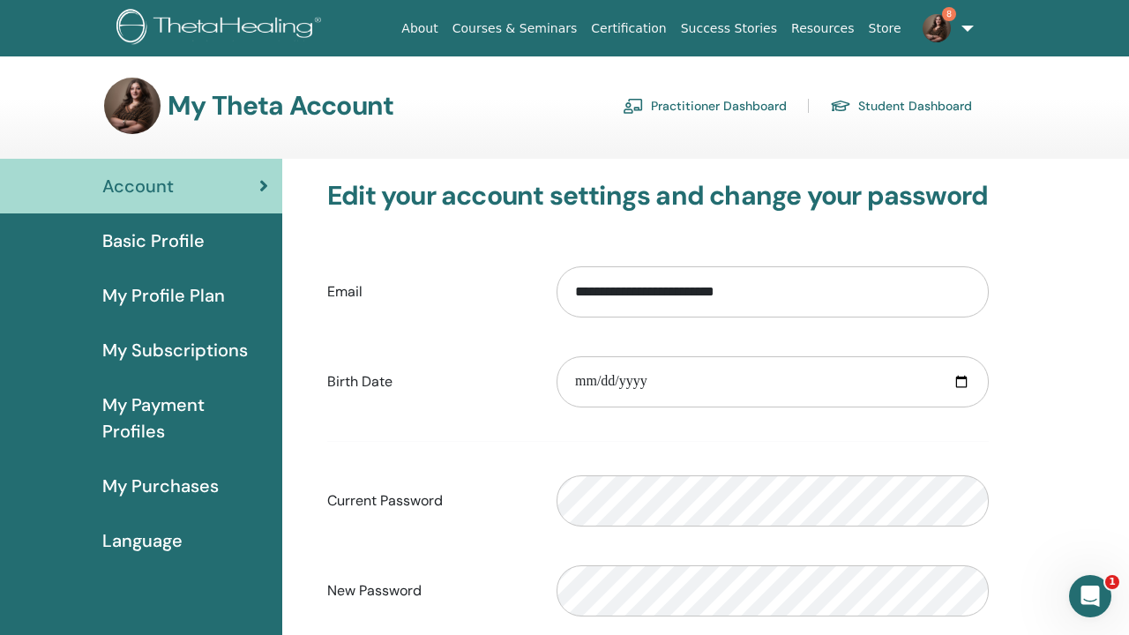
type input "**********"
click at [768, 432] on form "**********" at bounding box center [658, 486] width 662 height 465
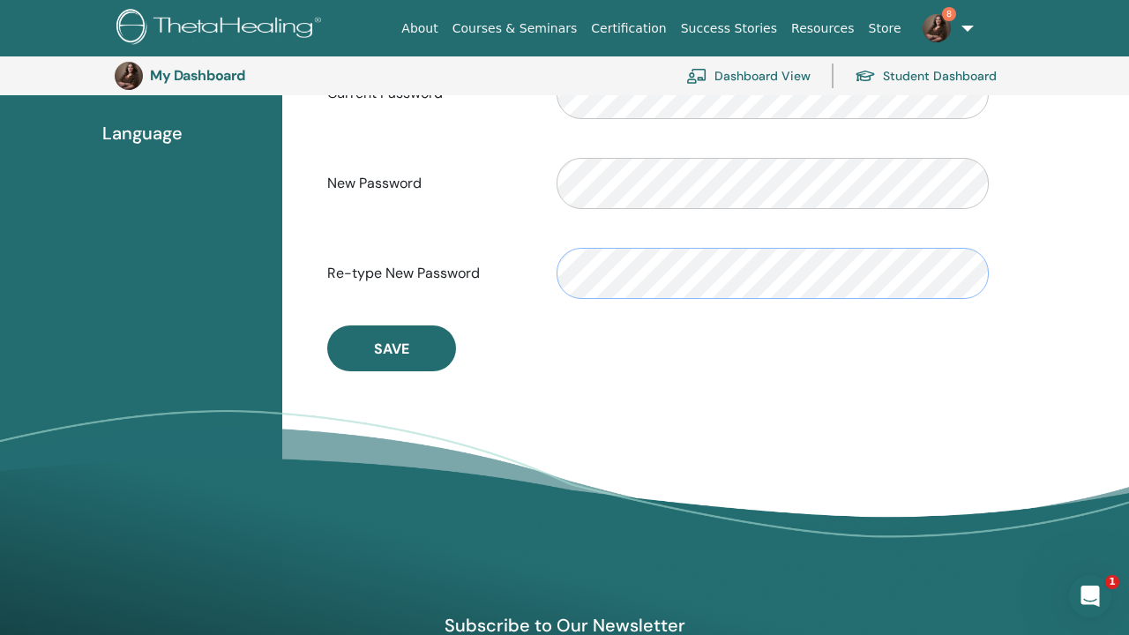
scroll to position [451, 0]
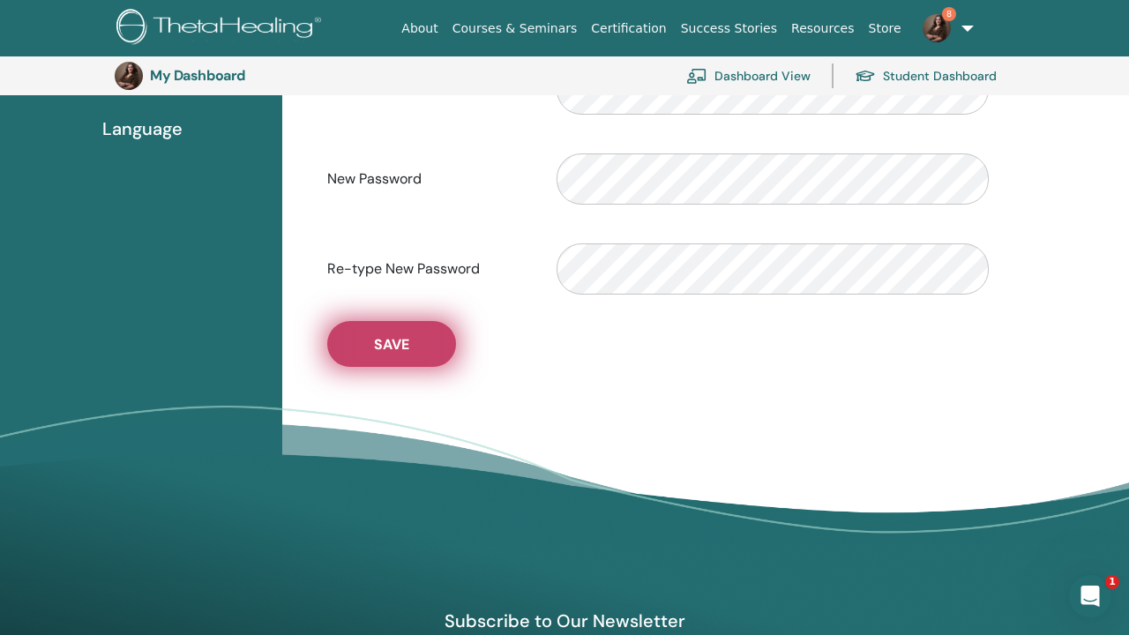
click at [396, 354] on span "Save" at bounding box center [391, 344] width 35 height 19
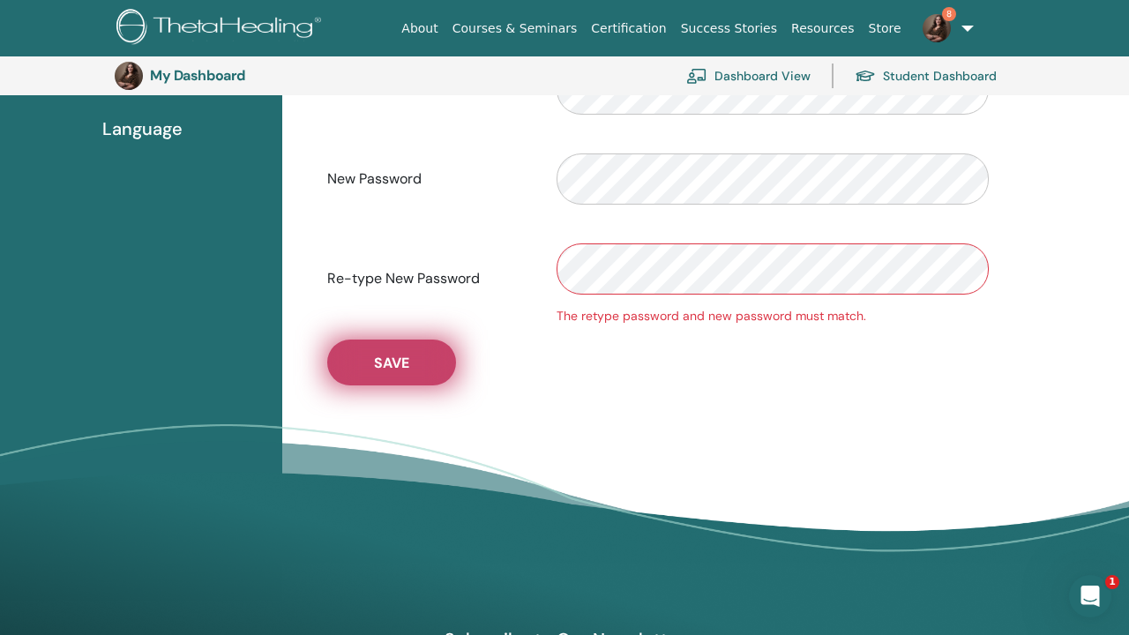
click at [403, 372] on span "Save" at bounding box center [391, 363] width 35 height 19
click at [408, 357] on button "Save" at bounding box center [391, 363] width 129 height 46
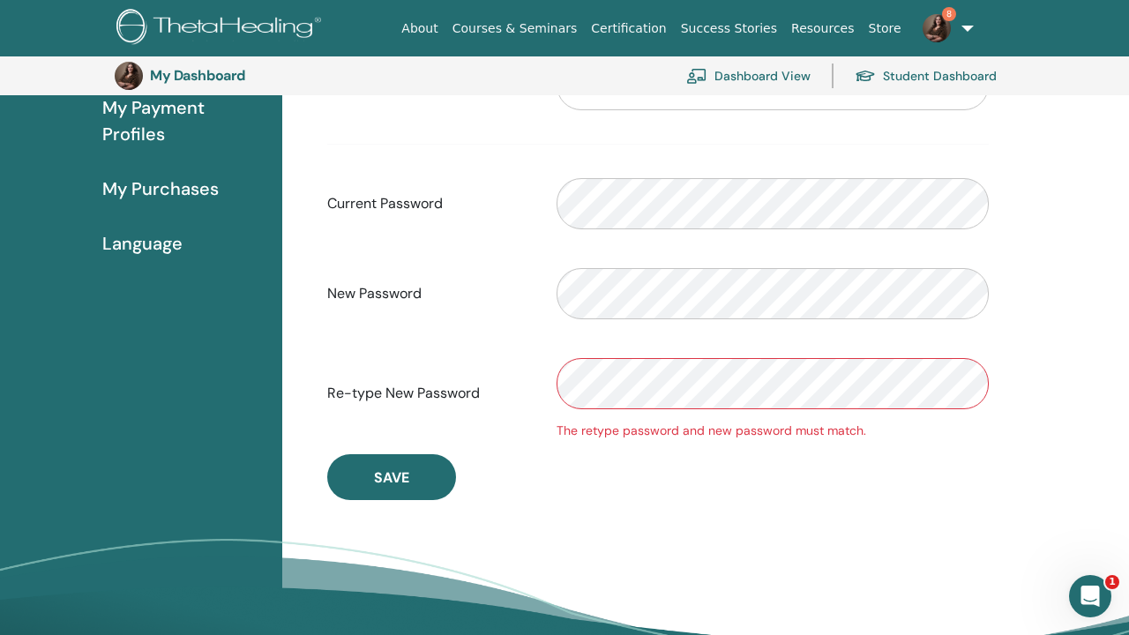
scroll to position [336, 0]
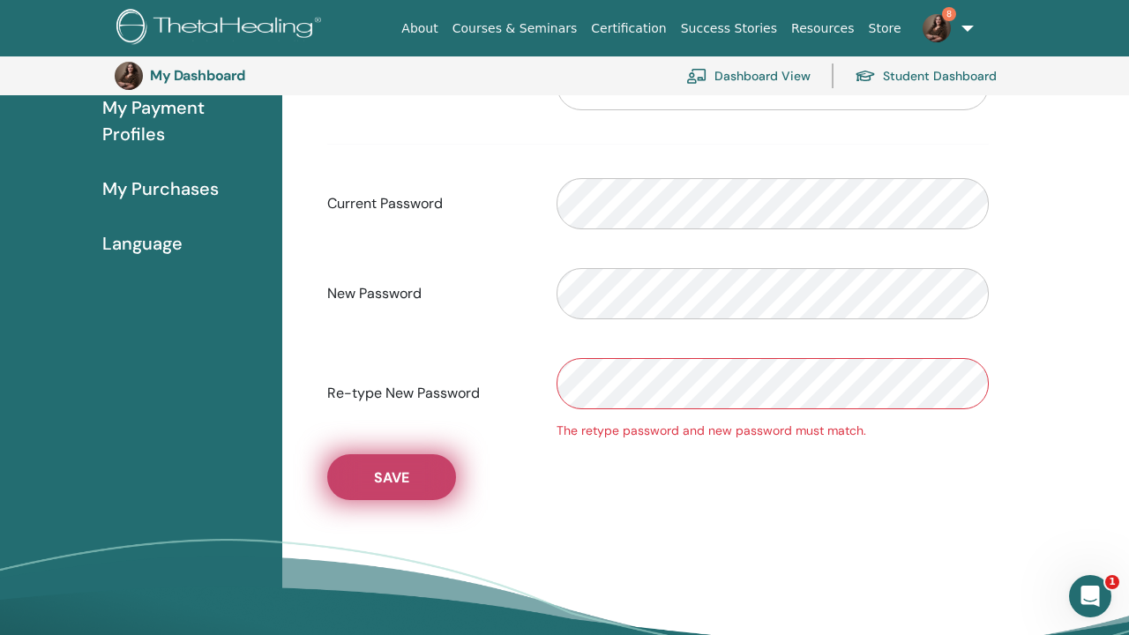
click at [404, 475] on button "Save" at bounding box center [391, 477] width 129 height 46
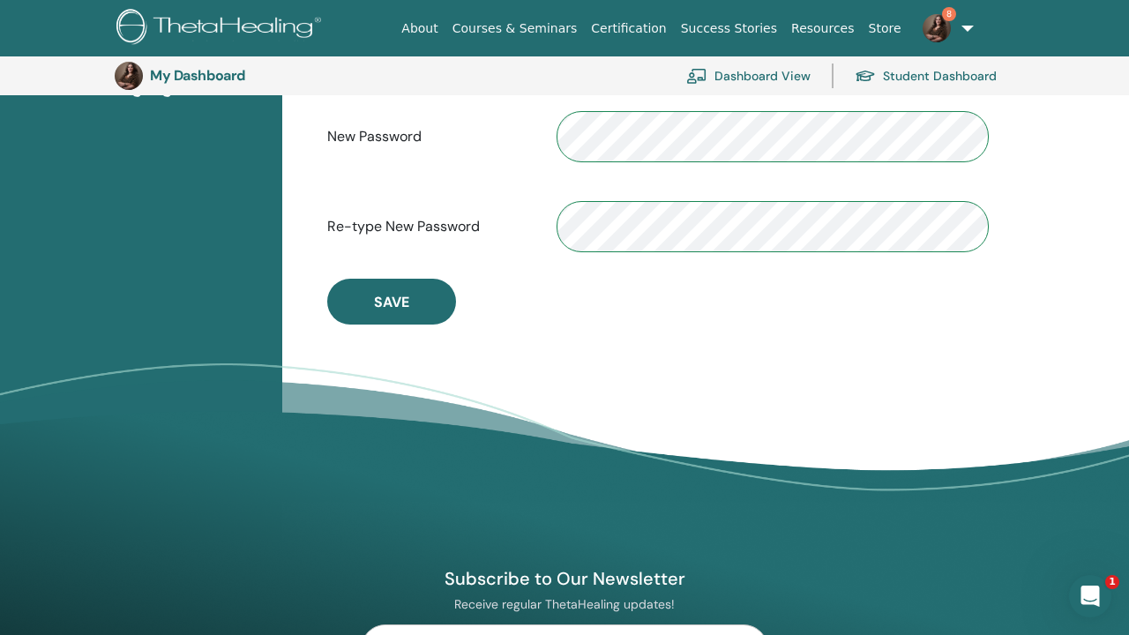
scroll to position [510, 0]
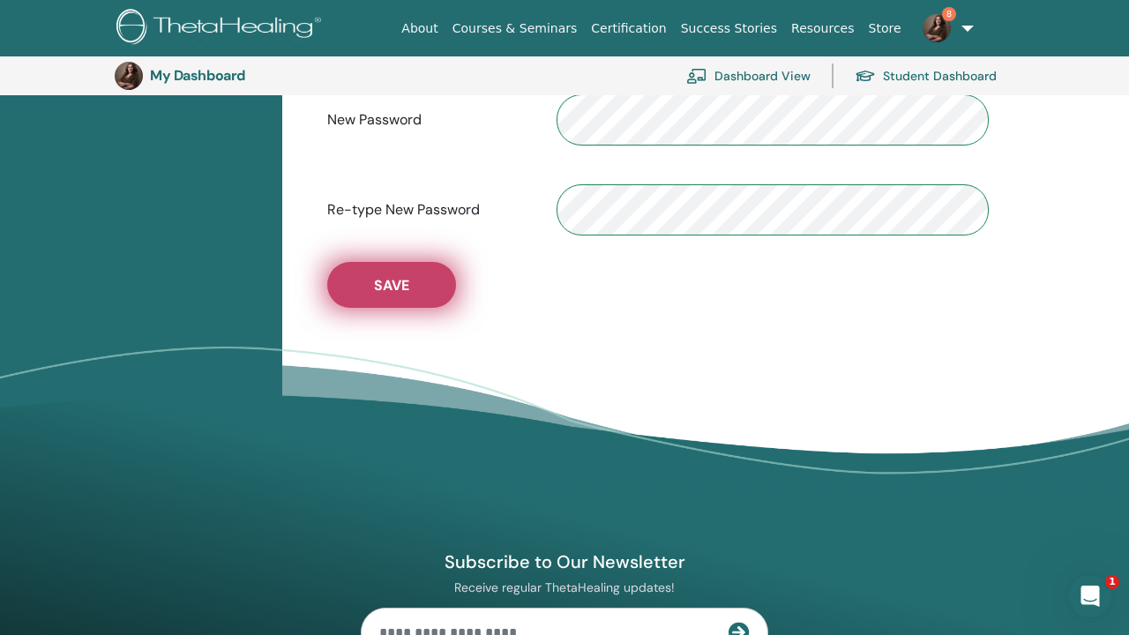
click at [421, 293] on button "Save" at bounding box center [391, 285] width 129 height 46
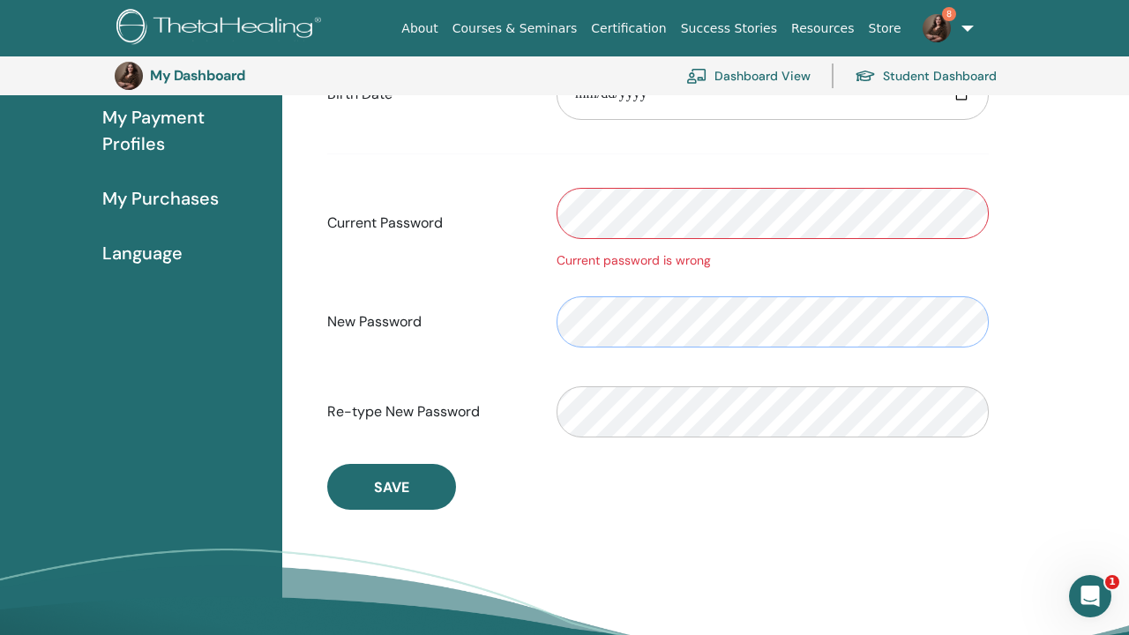
scroll to position [344, 0]
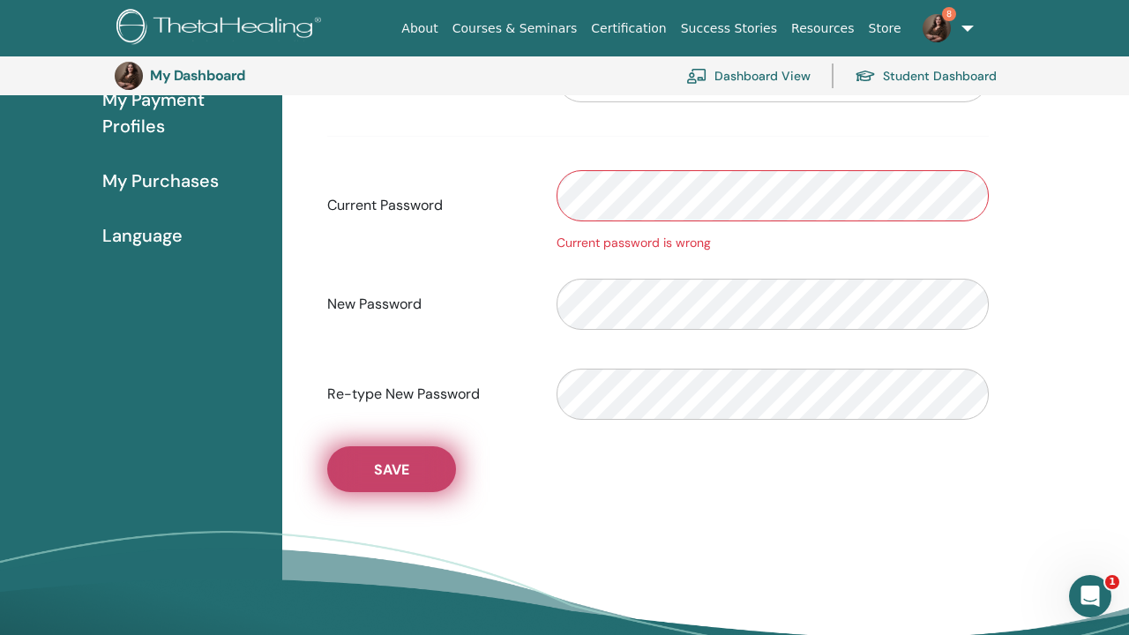
click at [391, 487] on button "Save" at bounding box center [391, 469] width 129 height 46
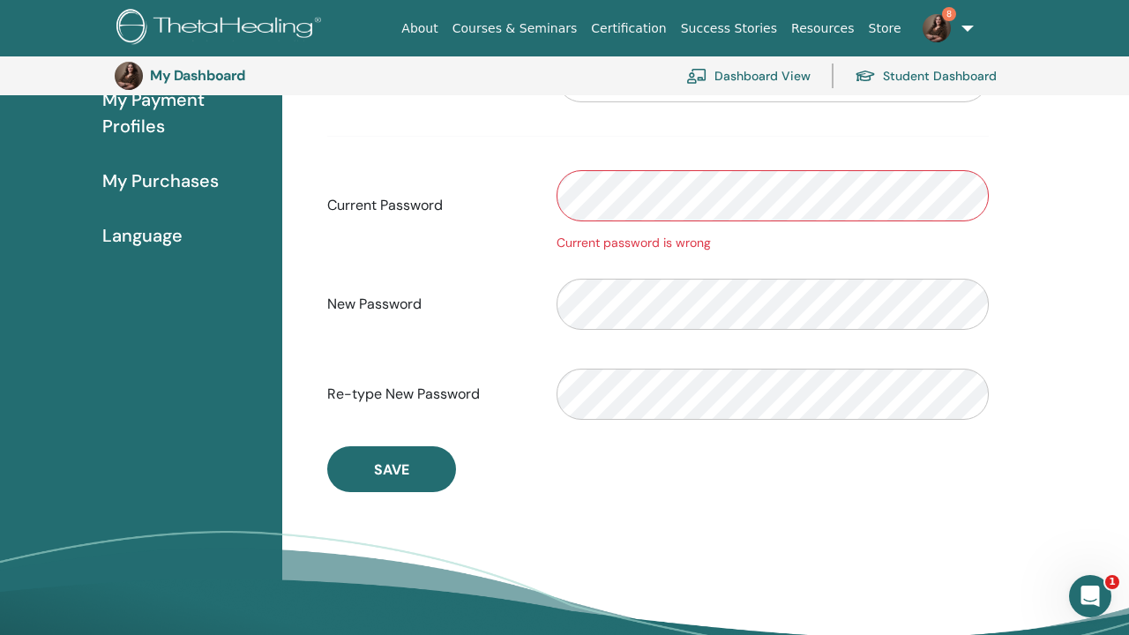
click at [937, 37] on img at bounding box center [937, 28] width 28 height 28
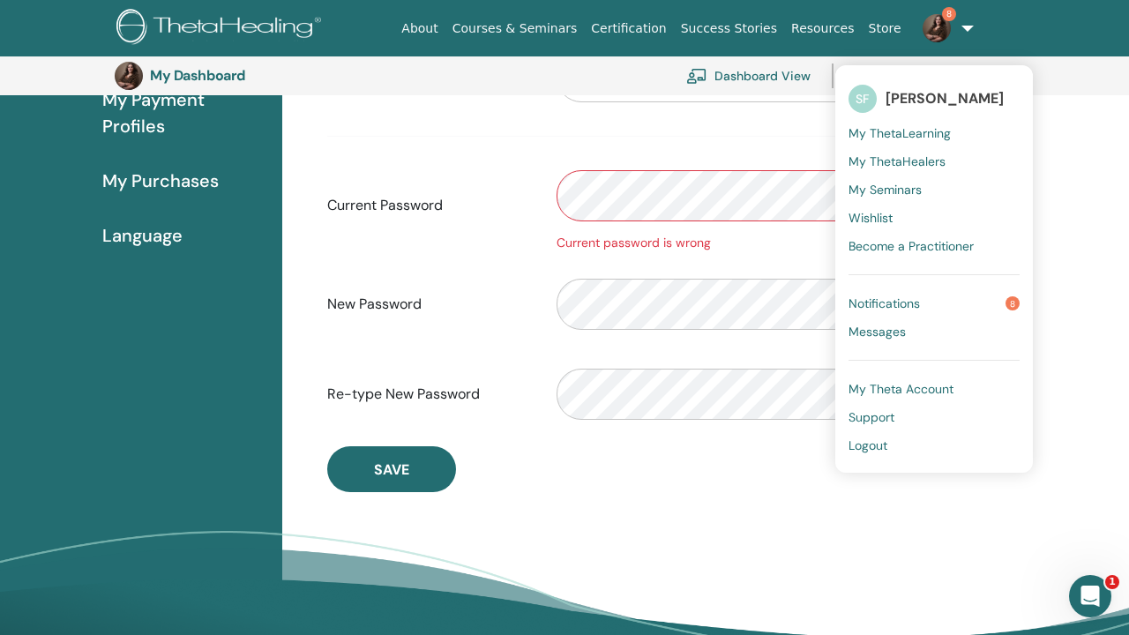
click at [900, 305] on span "Notifications" at bounding box center [884, 303] width 71 height 16
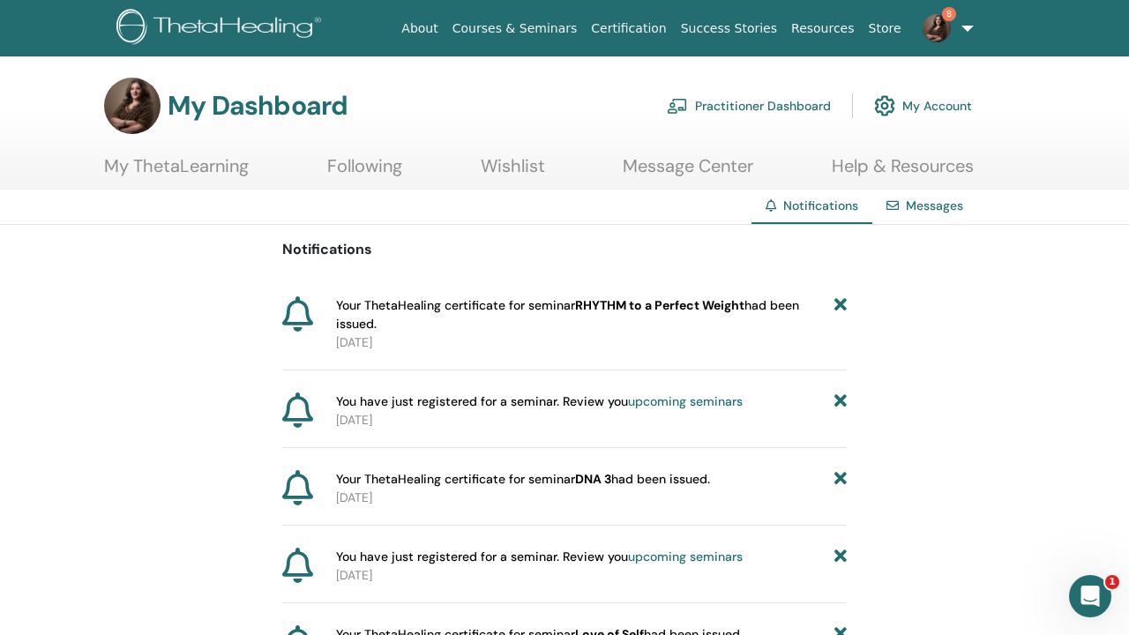
click at [608, 307] on b "RHYTHM to a Perfect Weight" at bounding box center [659, 305] width 169 height 16
click at [655, 405] on link "upcoming seminars" at bounding box center [685, 401] width 115 height 16
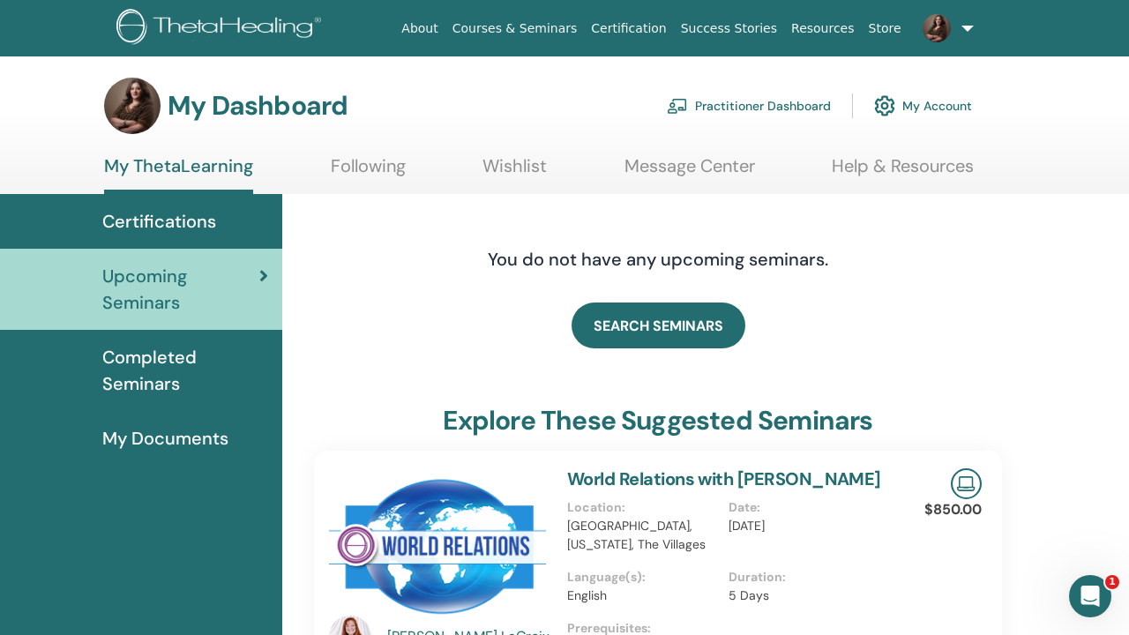
click at [727, 109] on link "Practitioner Dashboard" at bounding box center [749, 105] width 164 height 39
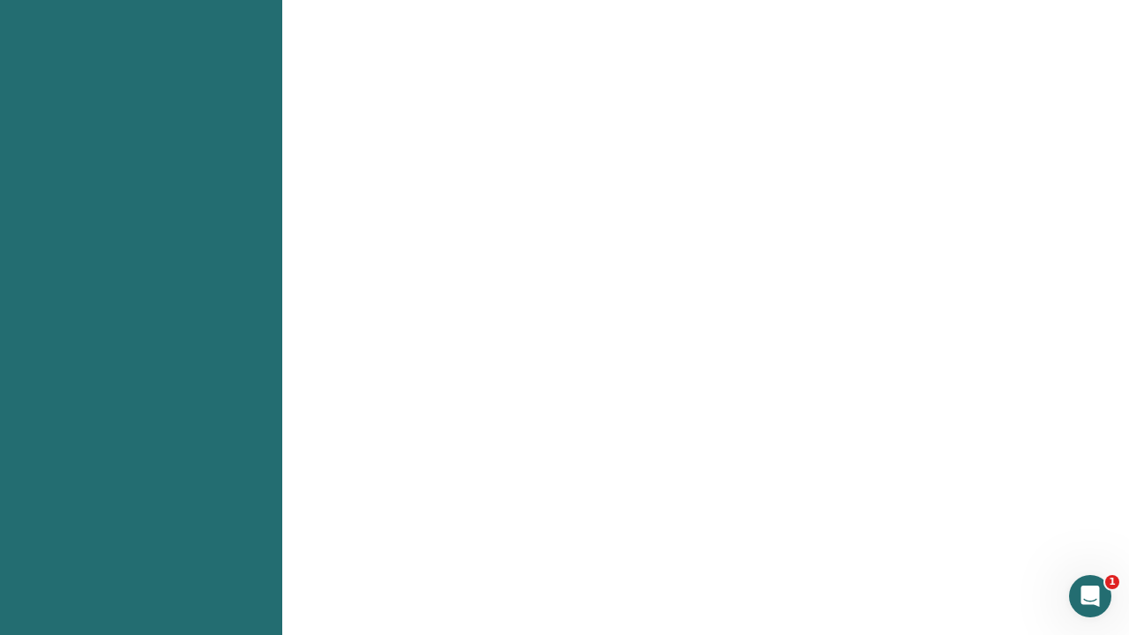
scroll to position [679, 0]
